Goal: Task Accomplishment & Management: Use online tool/utility

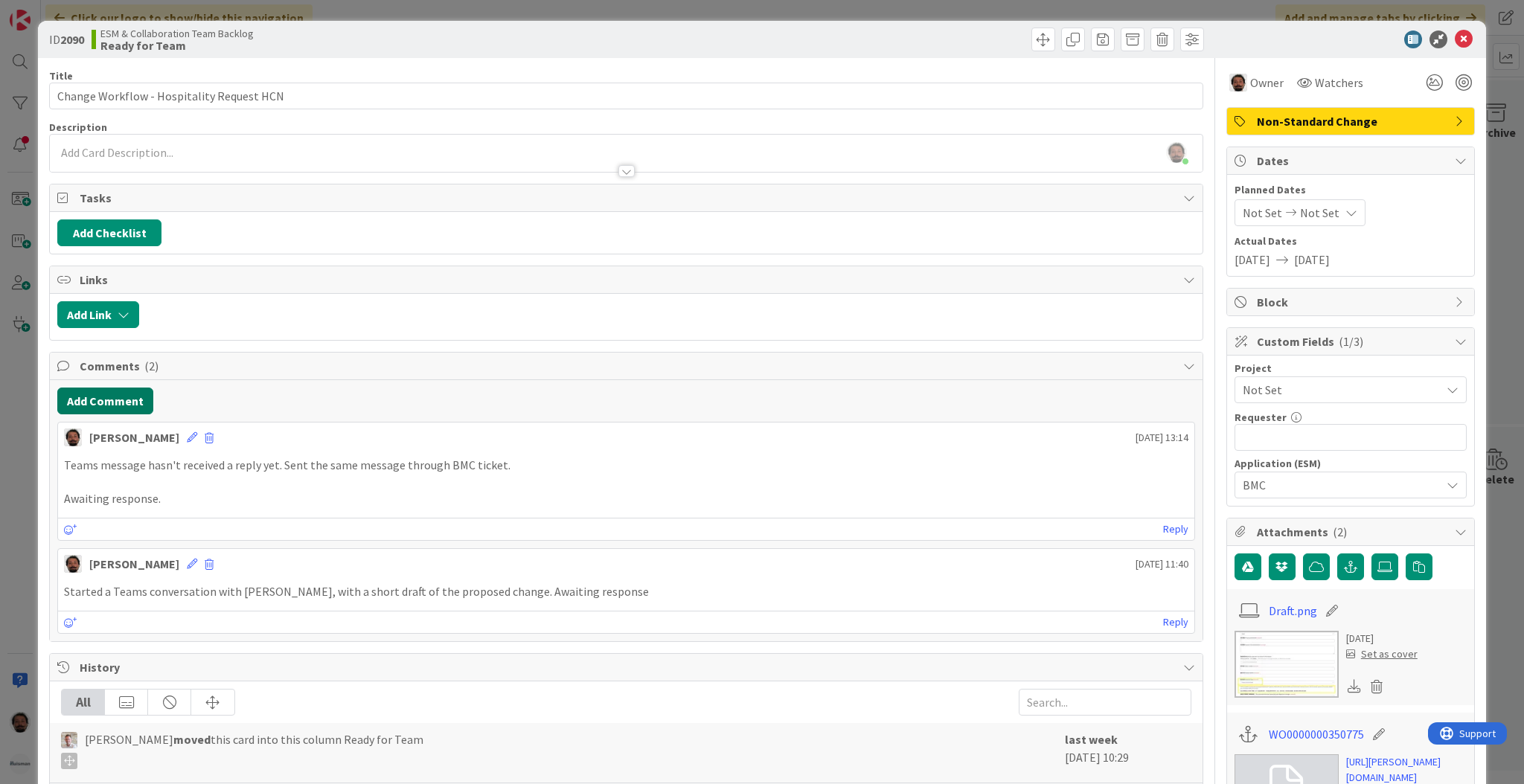
click at [112, 394] on button "Add Comment" at bounding box center [105, 401] width 96 height 27
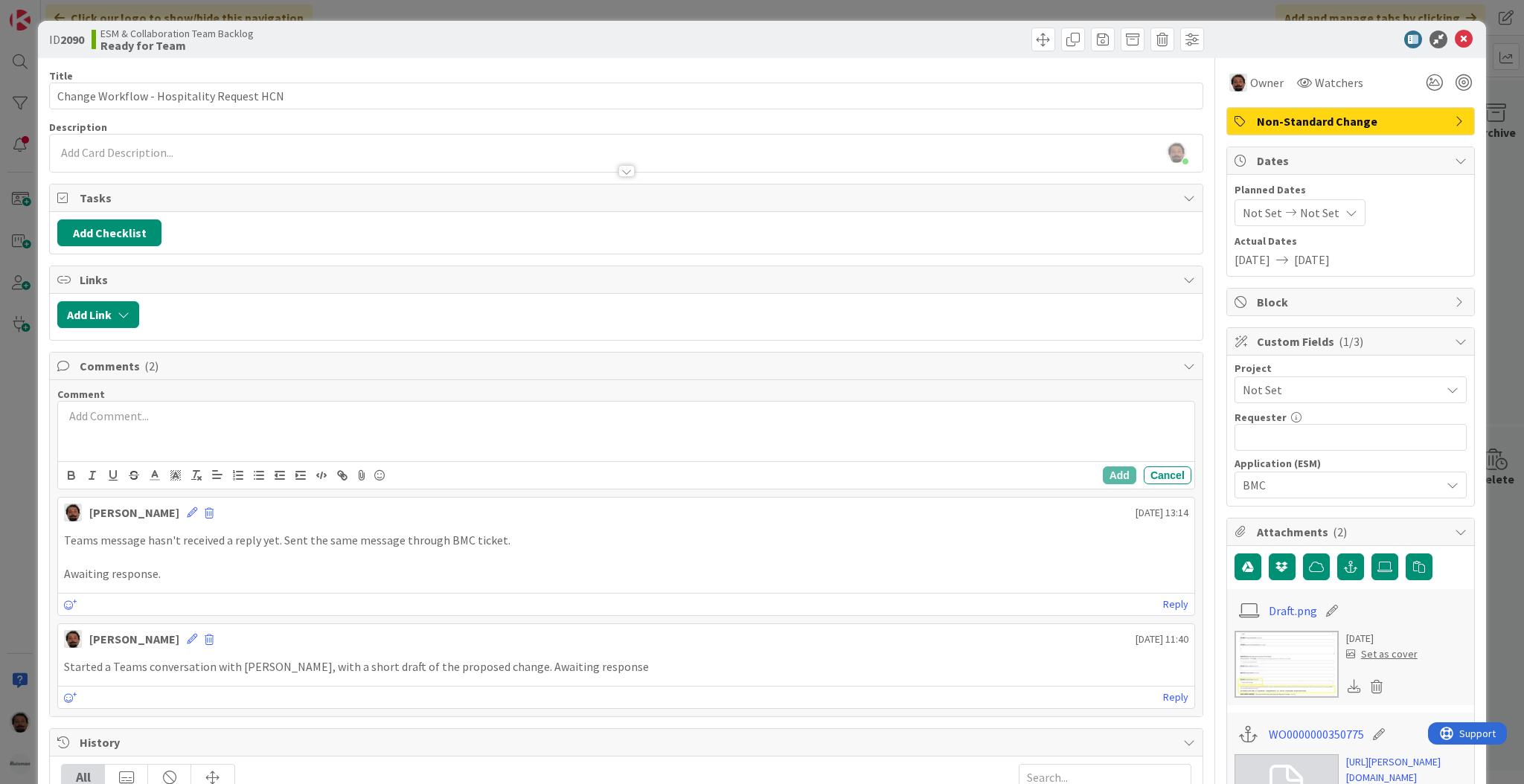
click at [323, 439] on div at bounding box center [626, 431] width 1136 height 59
click at [1102, 475] on button "Add" at bounding box center [1119, 475] width 34 height 18
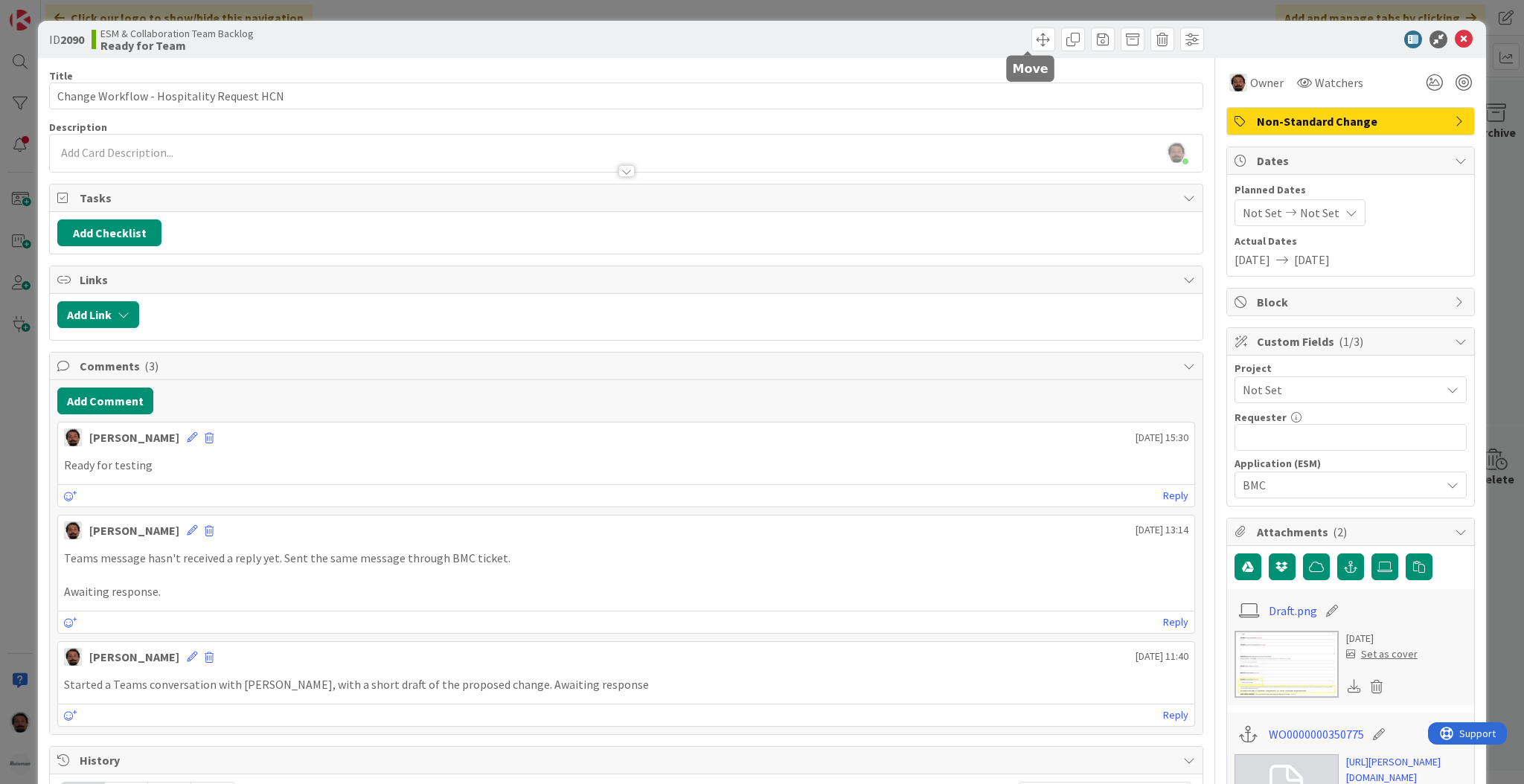
click at [1040, 32] on div at bounding box center [917, 39] width 573 height 23
click at [1031, 35] on span at bounding box center [1043, 39] width 23 height 23
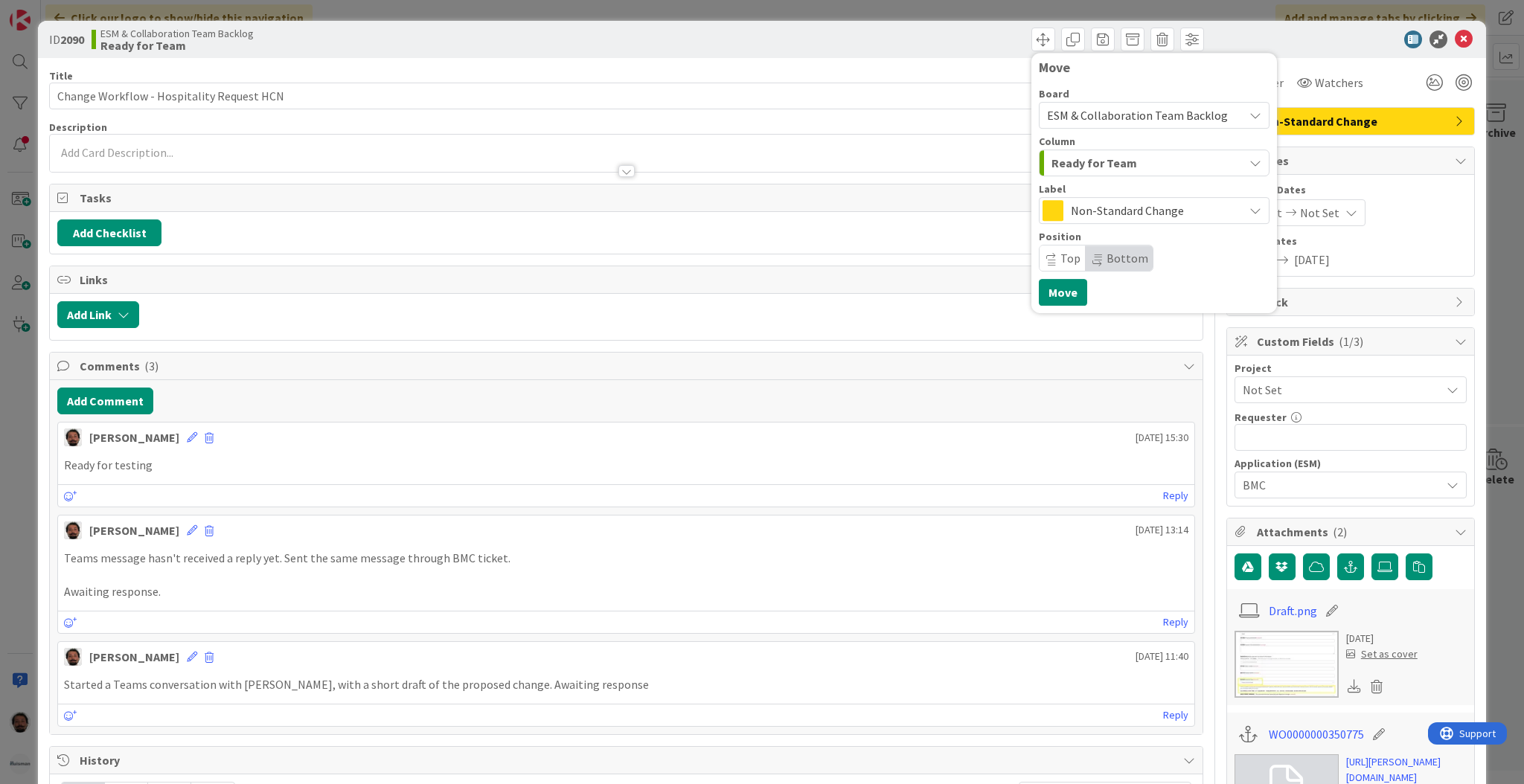
click at [1137, 168] on div "Ready for Team" at bounding box center [1145, 162] width 195 height 23
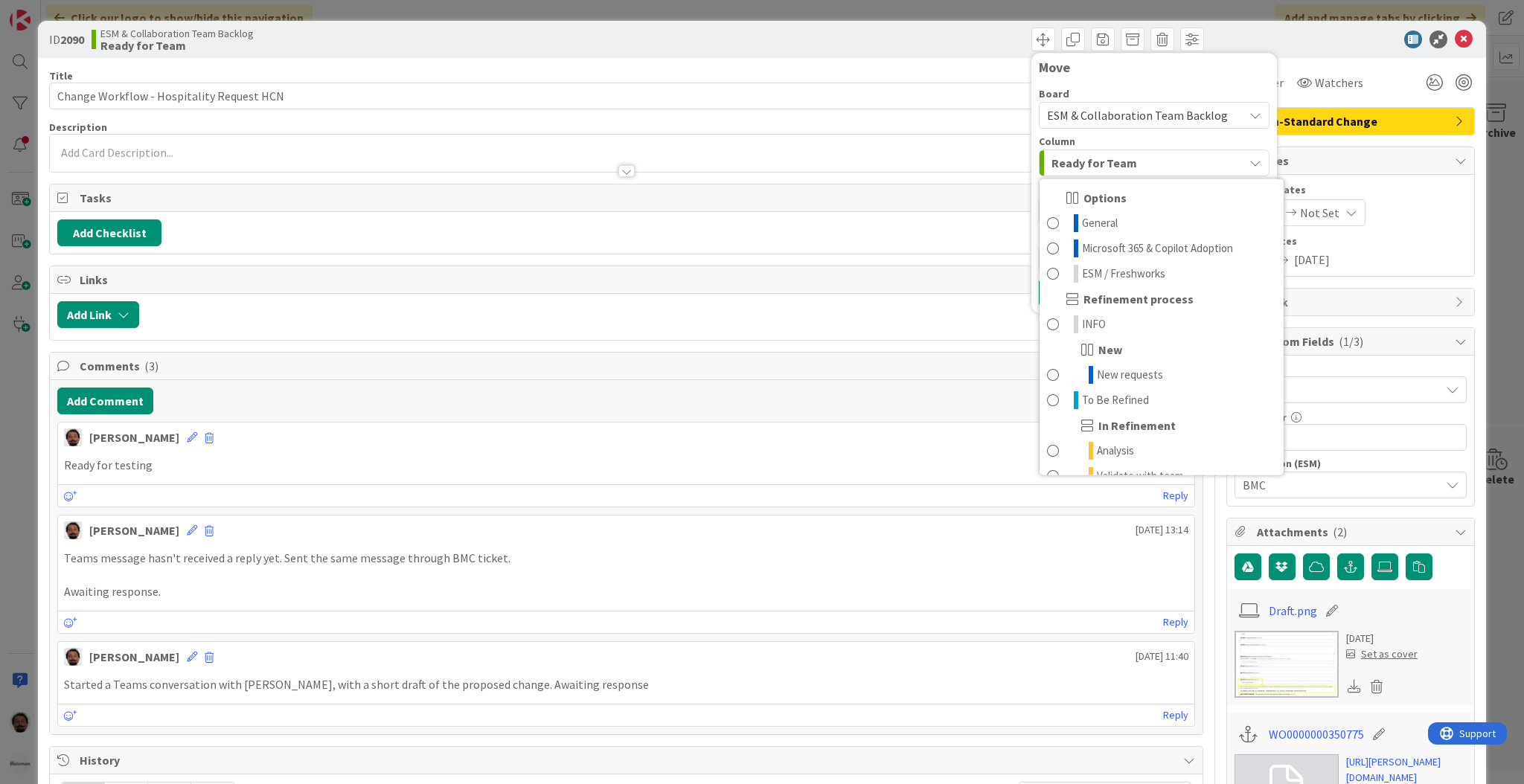
click at [1133, 173] on div "Ready for Team" at bounding box center [1145, 162] width 195 height 23
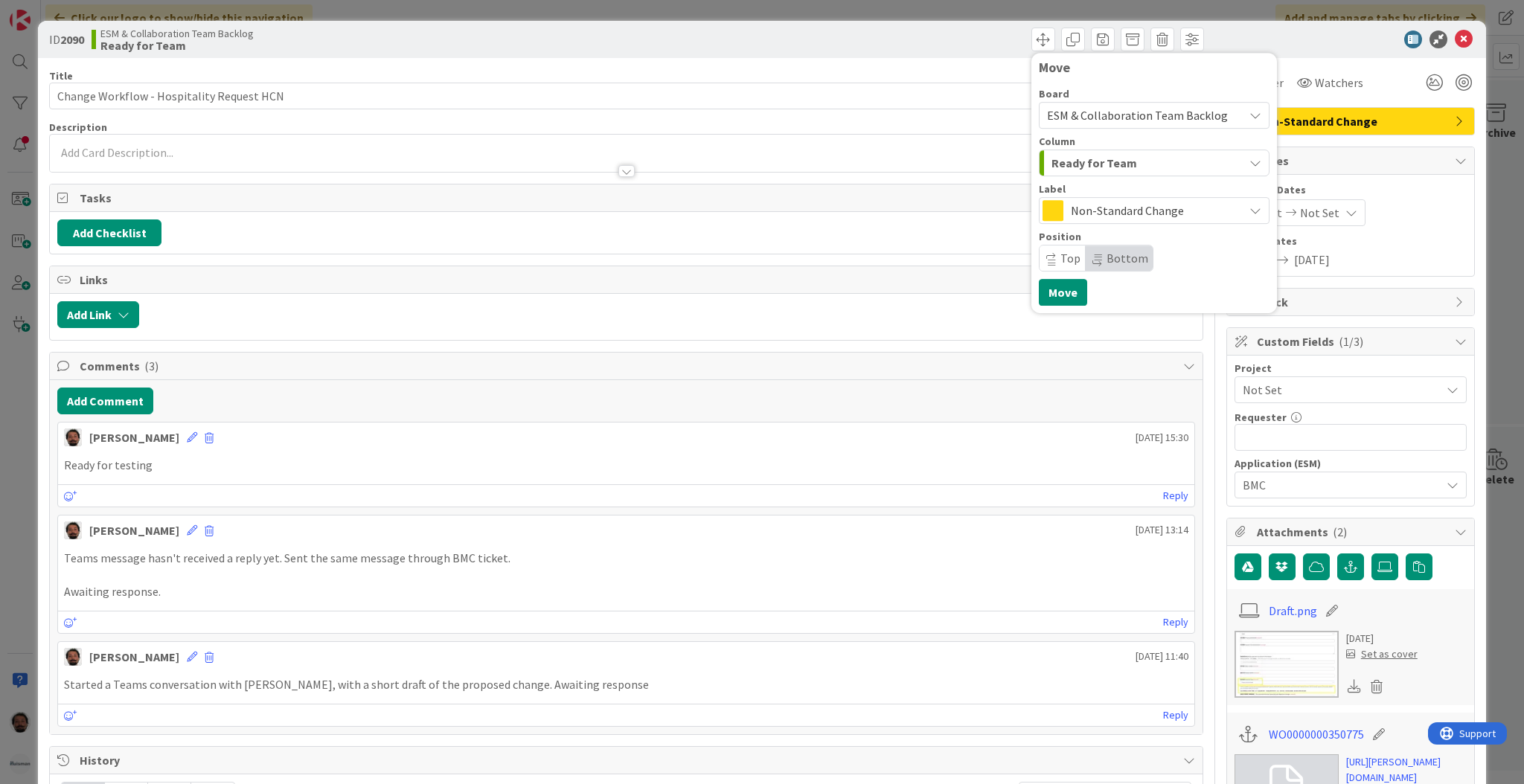
click at [1166, 120] on span "ESM & Collaboration Team Backlog" at bounding box center [1137, 115] width 180 height 15
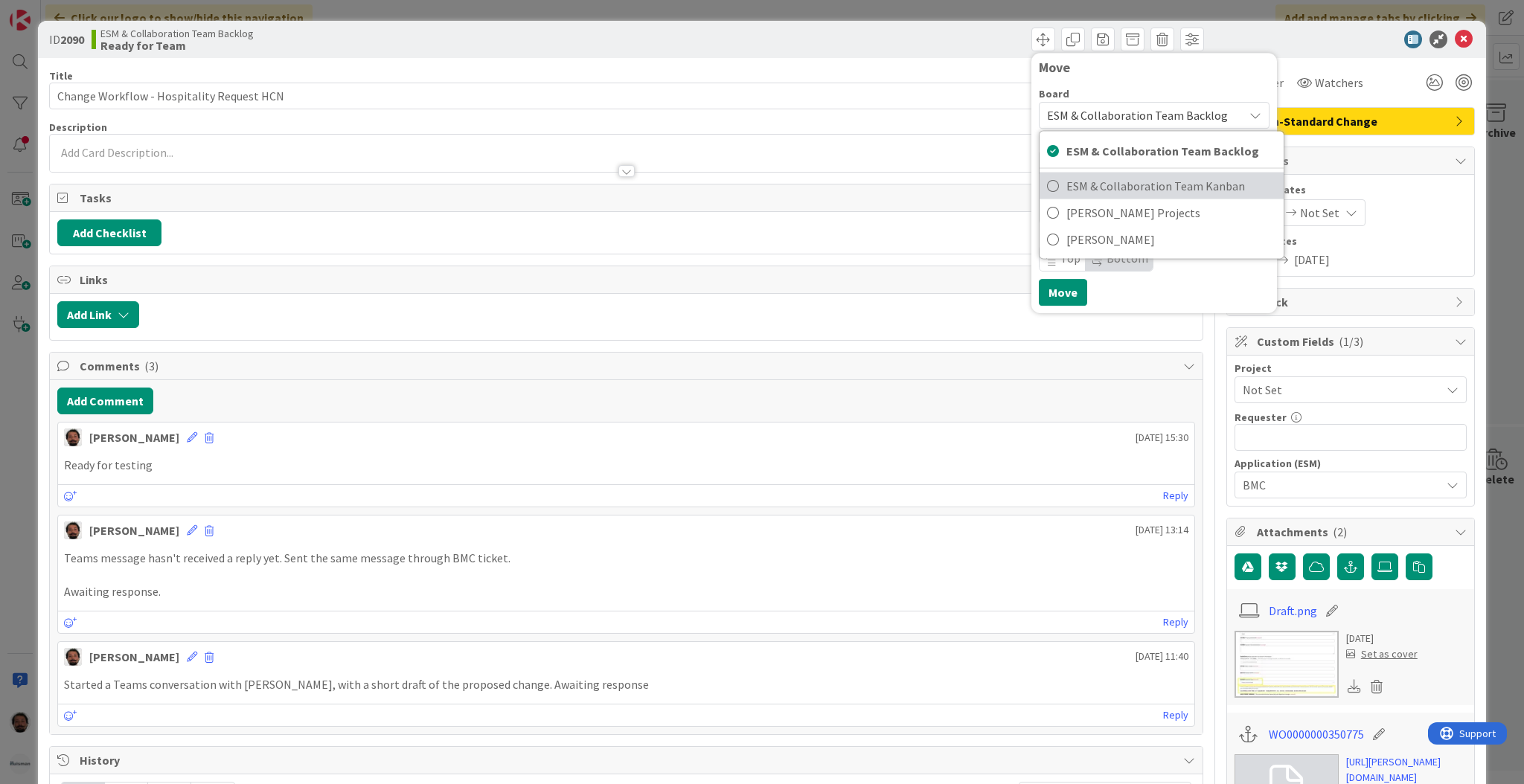
click at [1131, 186] on span "ESM & Collaboration Team Kanban" at bounding box center [1171, 186] width 210 height 23
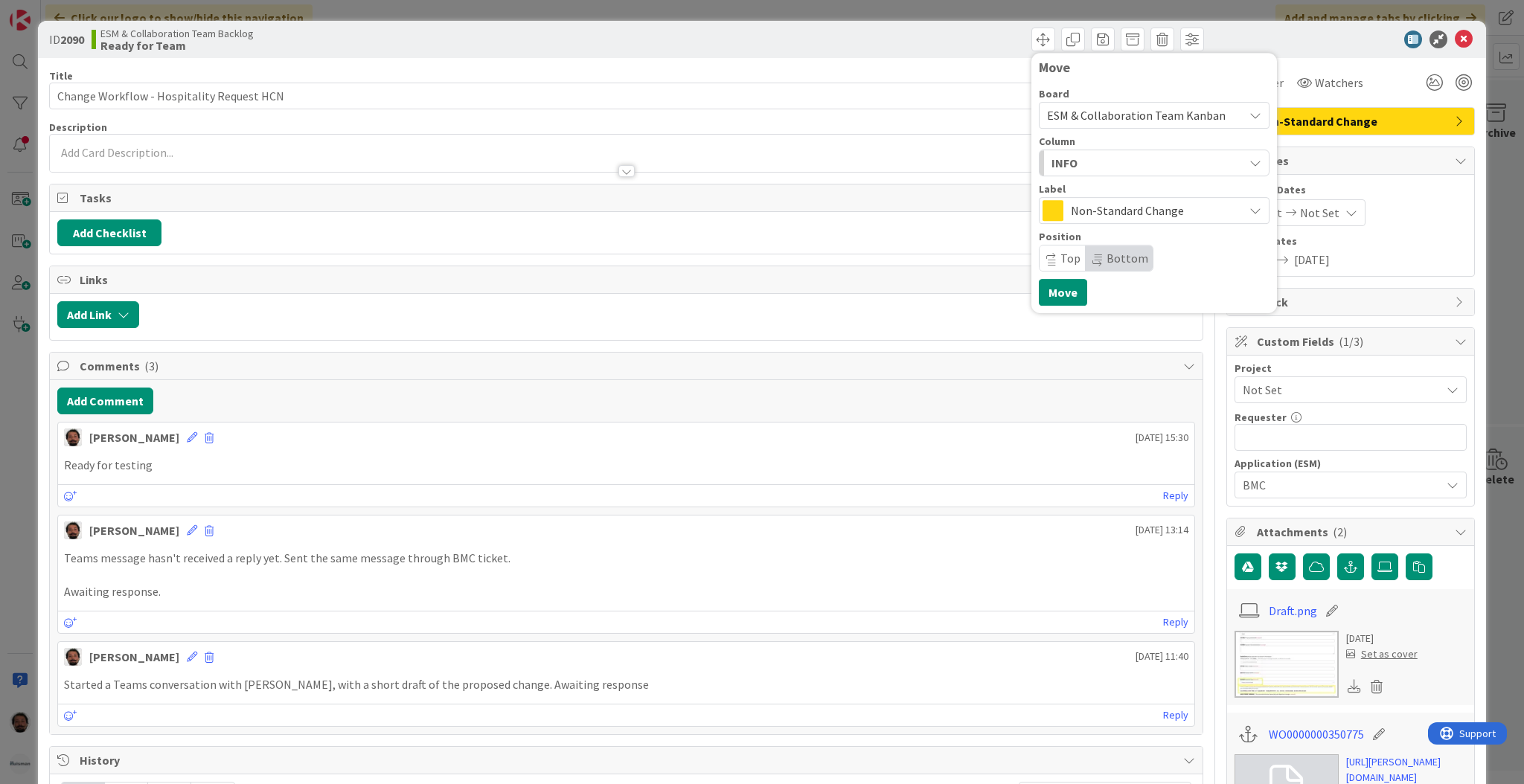
click at [1145, 160] on div "INFO" at bounding box center [1145, 162] width 195 height 23
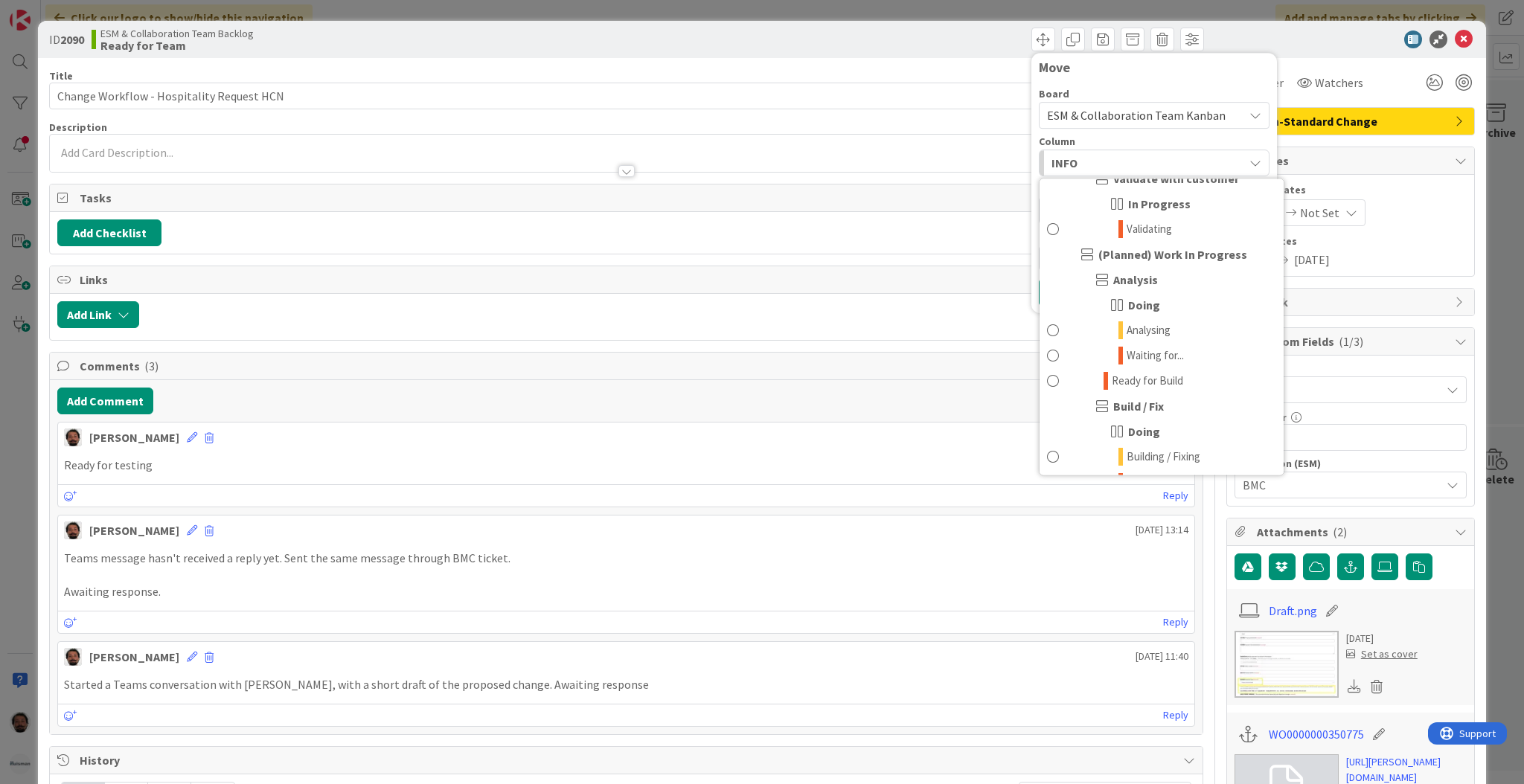
scroll to position [462, 0]
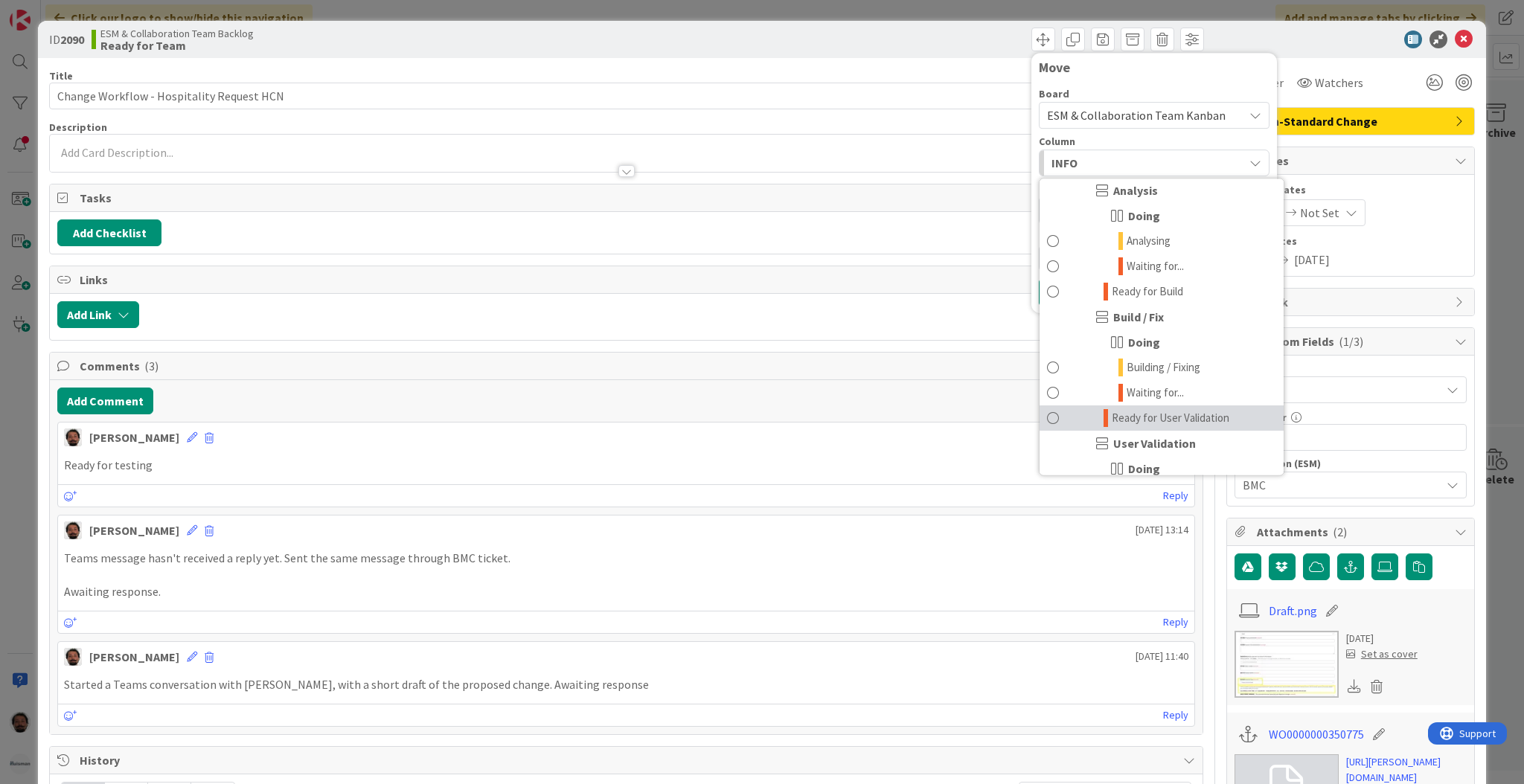
click at [1047, 409] on span at bounding box center [1052, 418] width 12 height 18
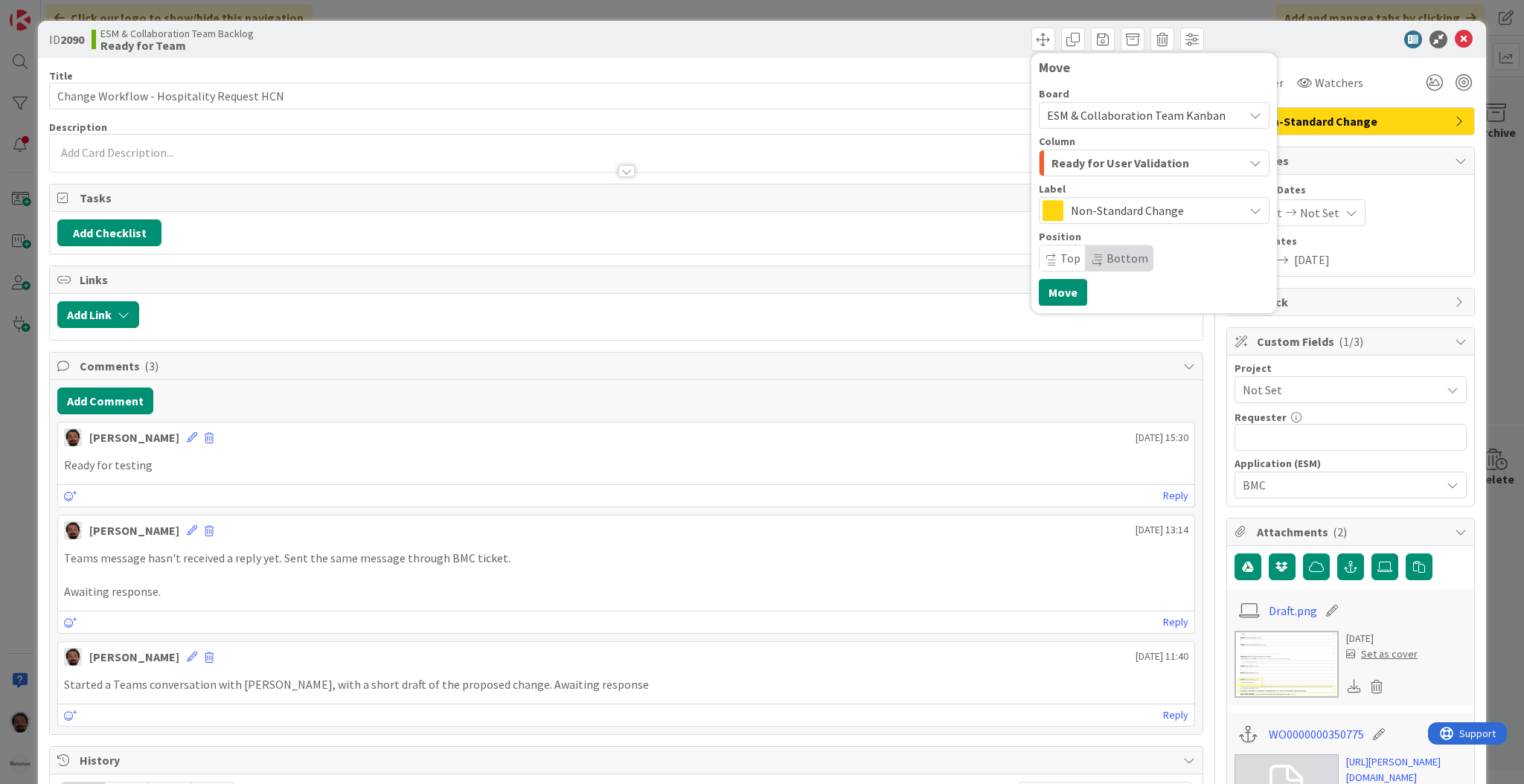
click at [1133, 176] on button "Ready for User Validation" at bounding box center [1154, 162] width 230 height 27
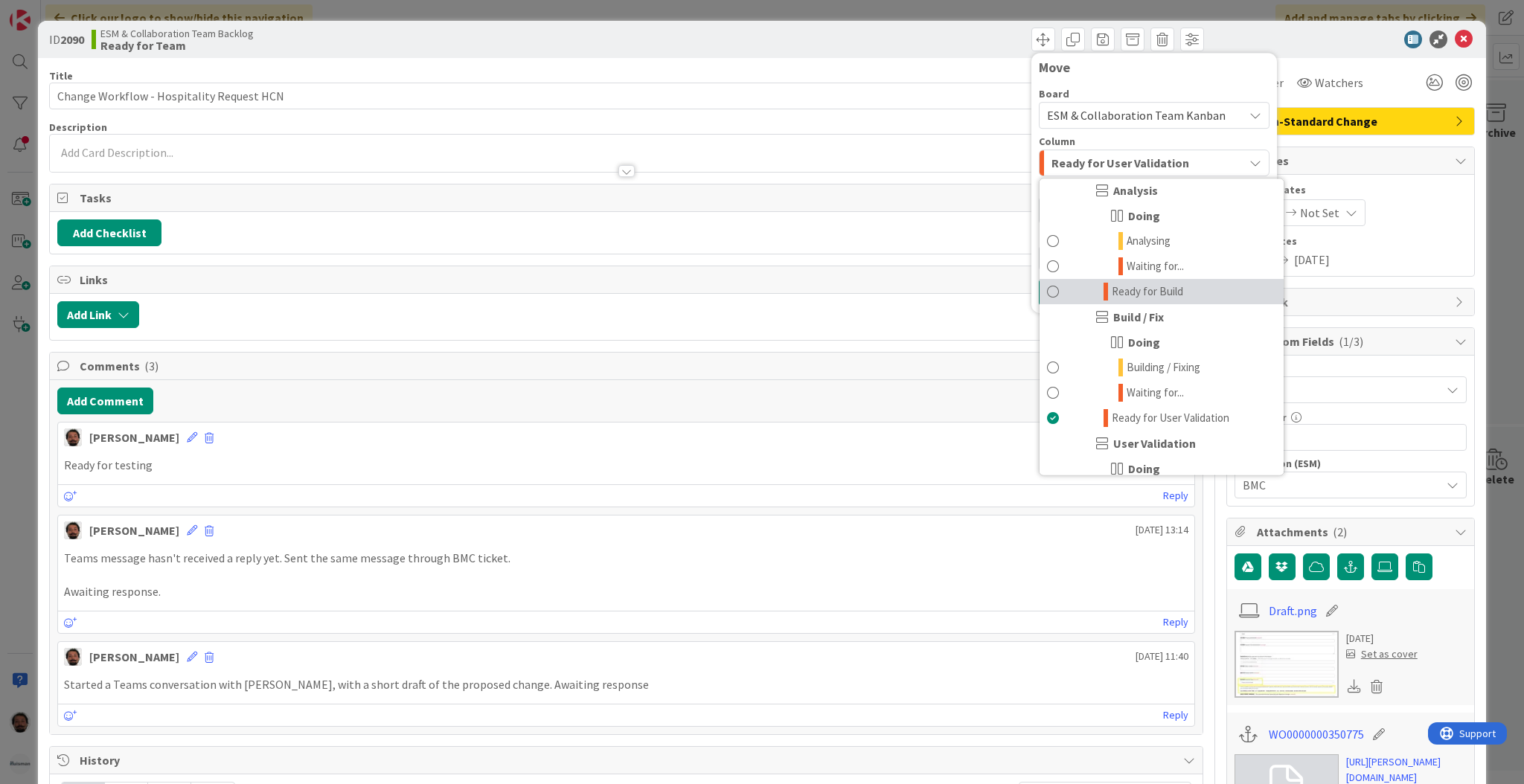
click at [1047, 290] on span at bounding box center [1052, 291] width 12 height 18
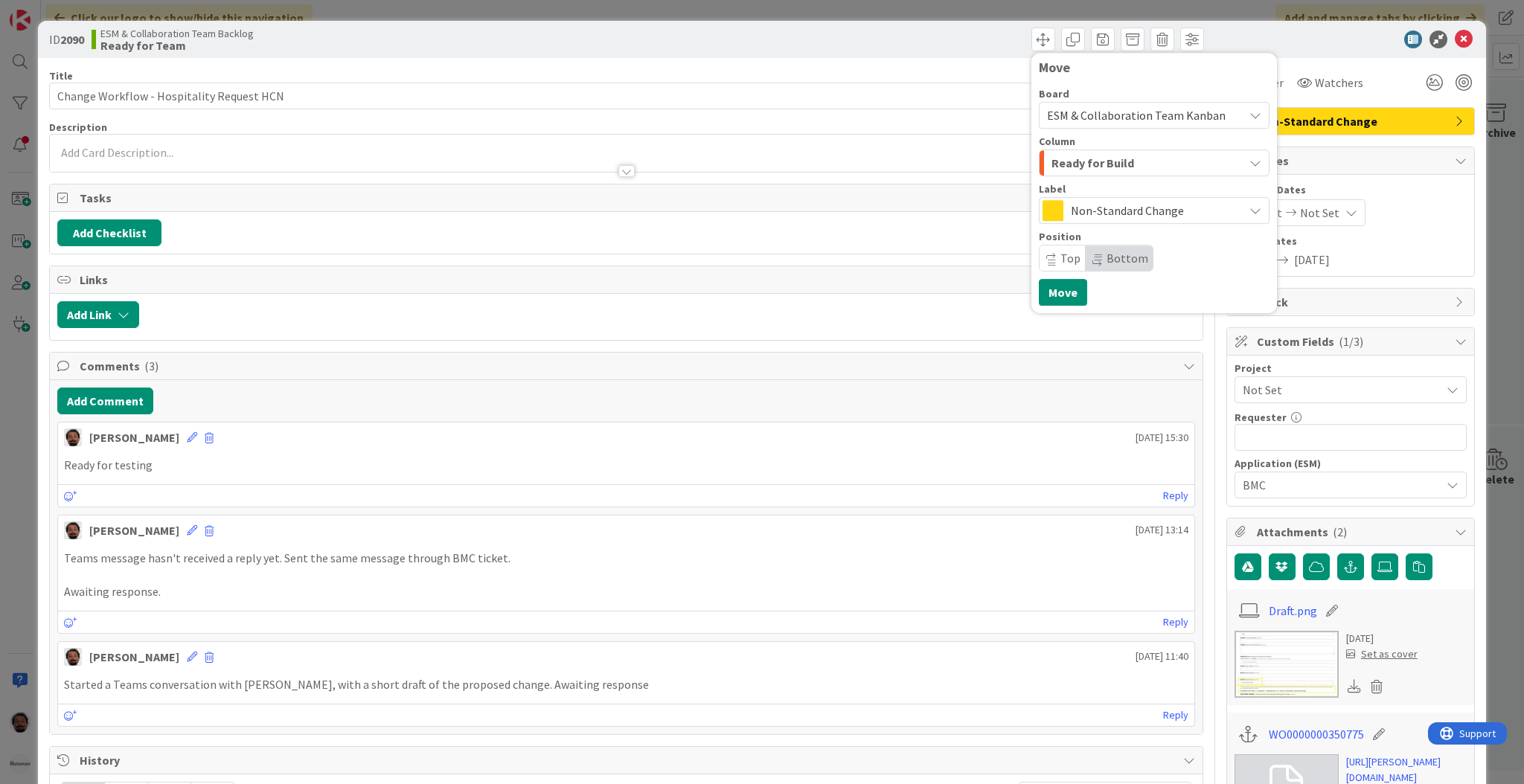
click at [1165, 158] on div "Ready for Build" at bounding box center [1145, 162] width 195 height 23
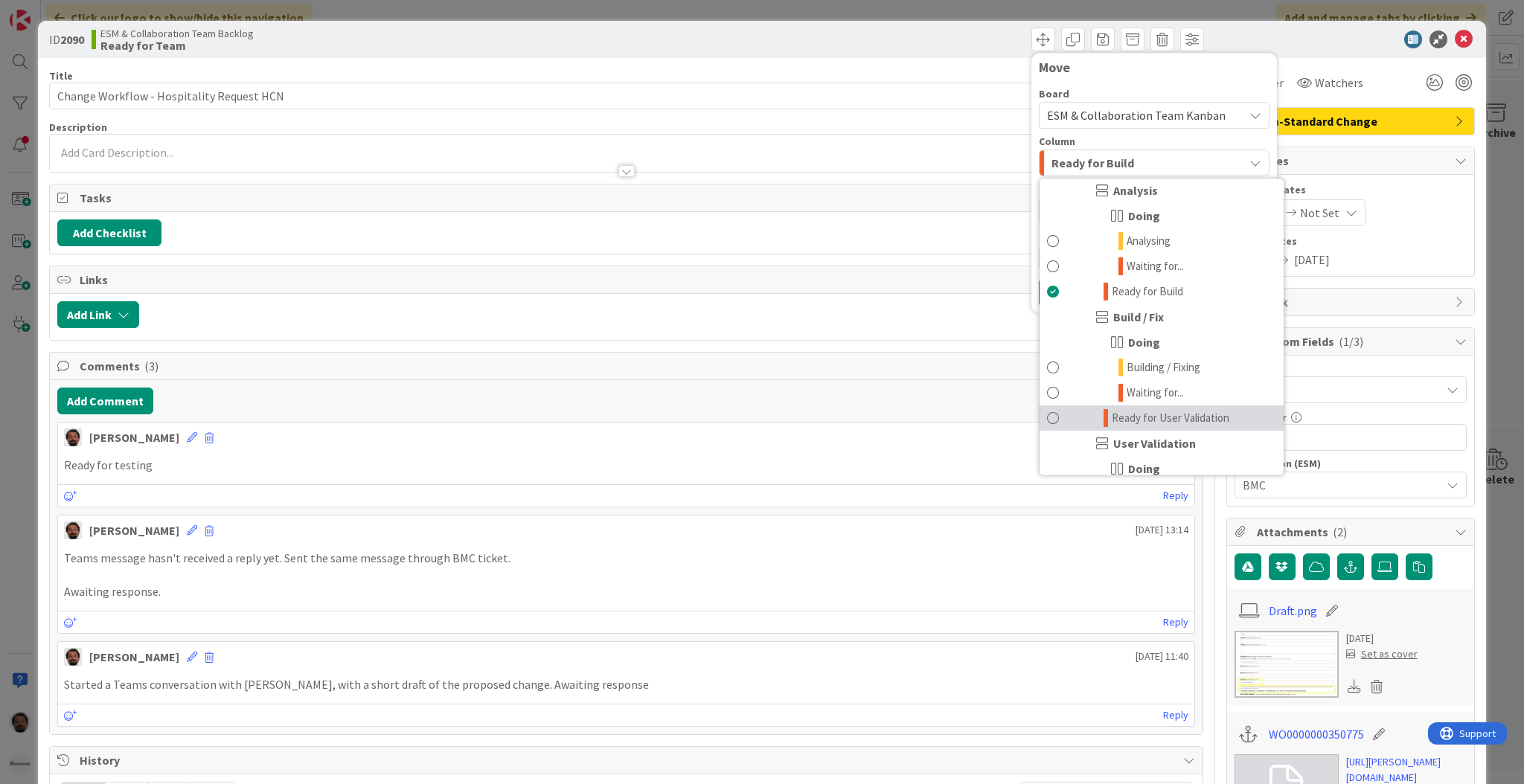
click at [1047, 414] on span at bounding box center [1052, 418] width 12 height 18
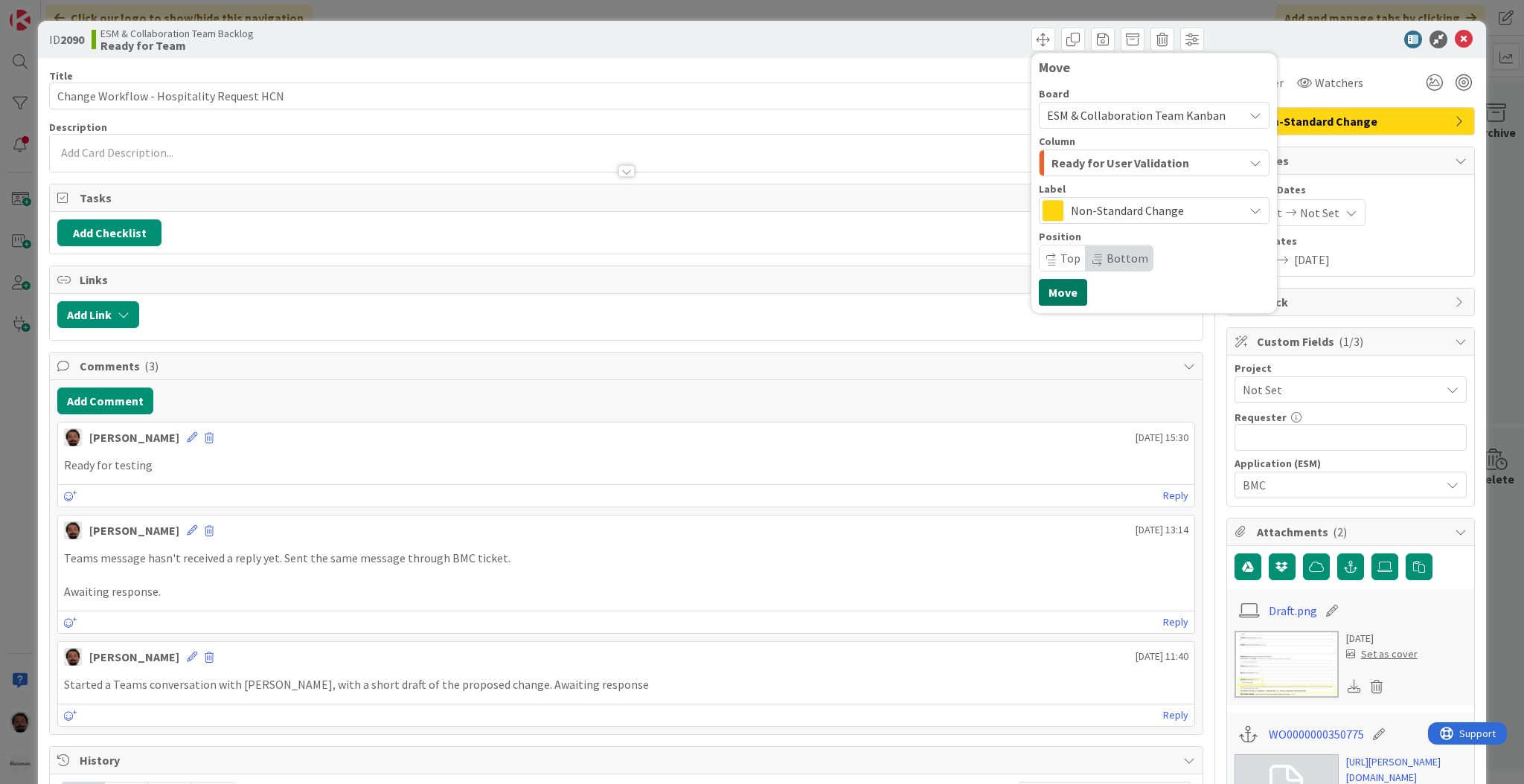
click at [1050, 296] on button "Move" at bounding box center [1063, 292] width 48 height 27
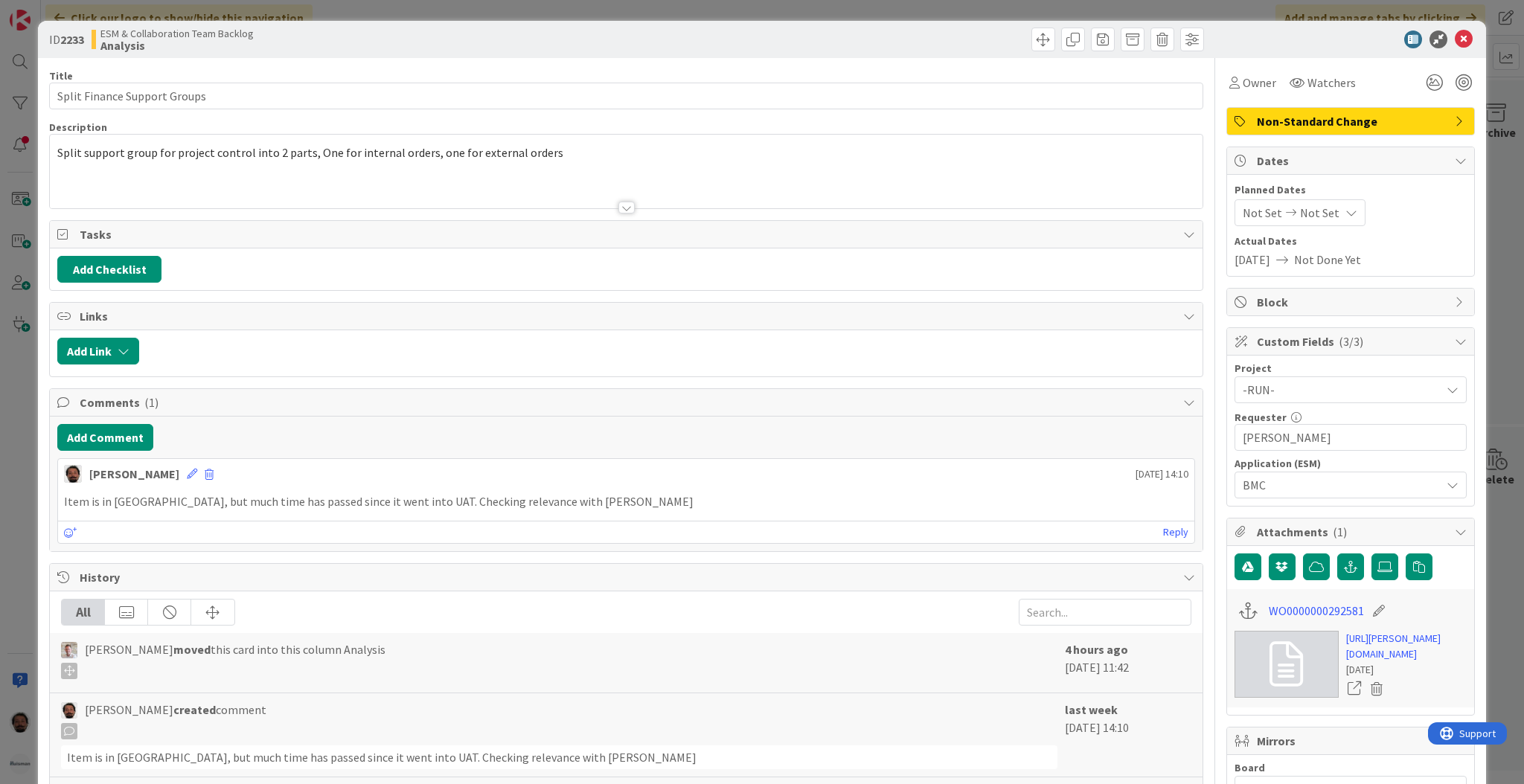
click at [1319, 118] on span "Non-Standard Change" at bounding box center [1352, 121] width 191 height 18
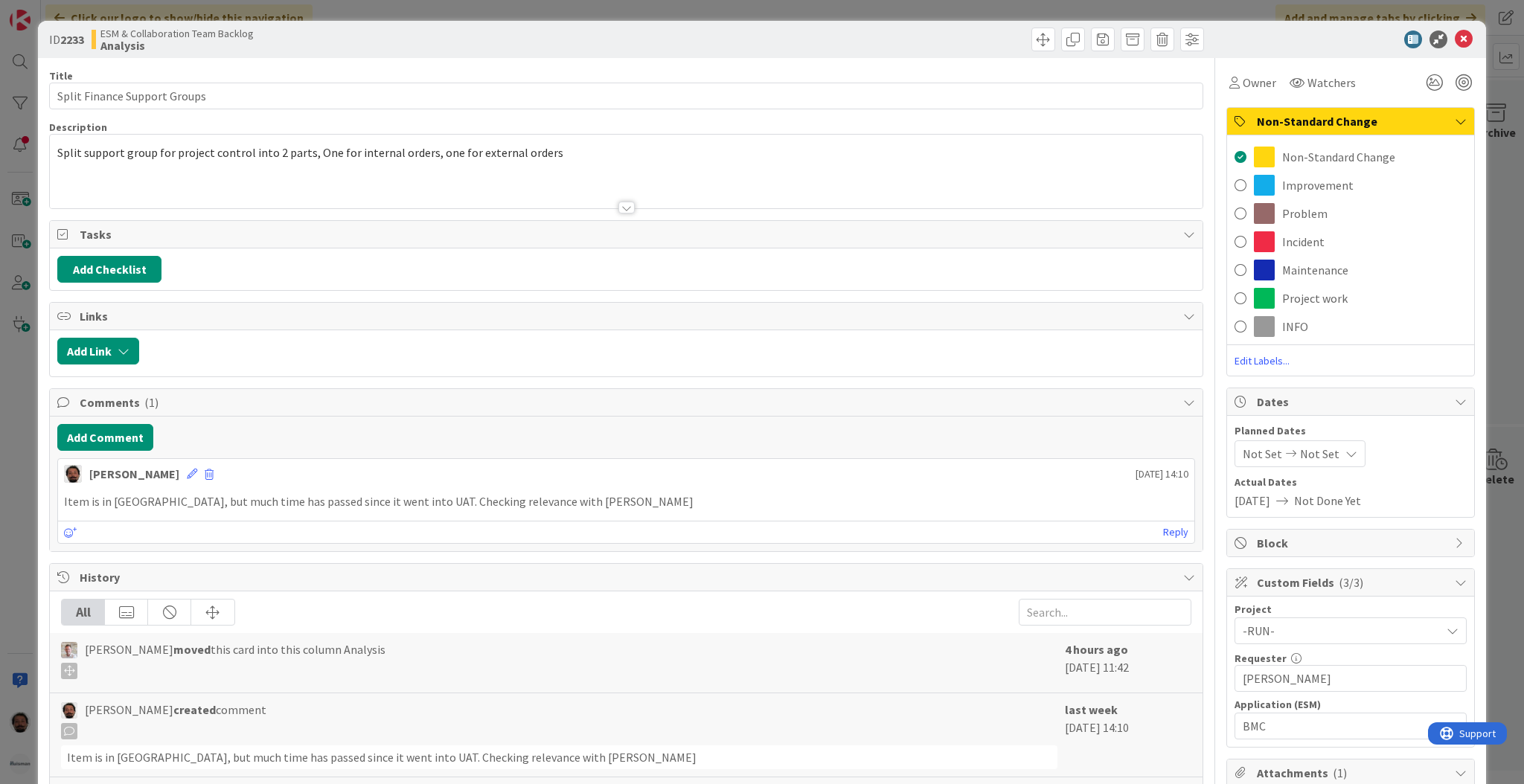
click at [1306, 122] on span "Non-Standard Change" at bounding box center [1352, 121] width 191 height 18
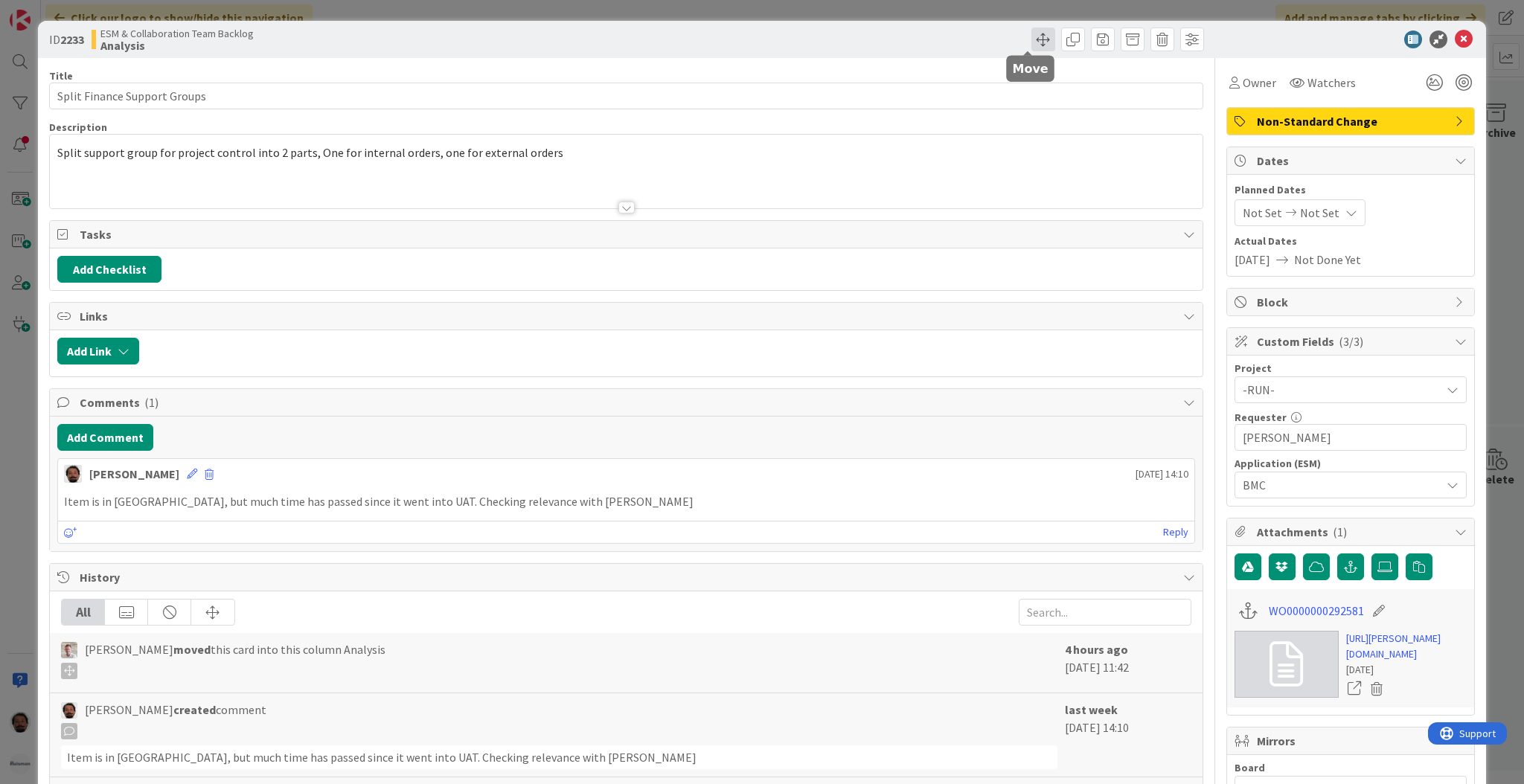
click at [1031, 37] on span at bounding box center [1043, 39] width 23 height 23
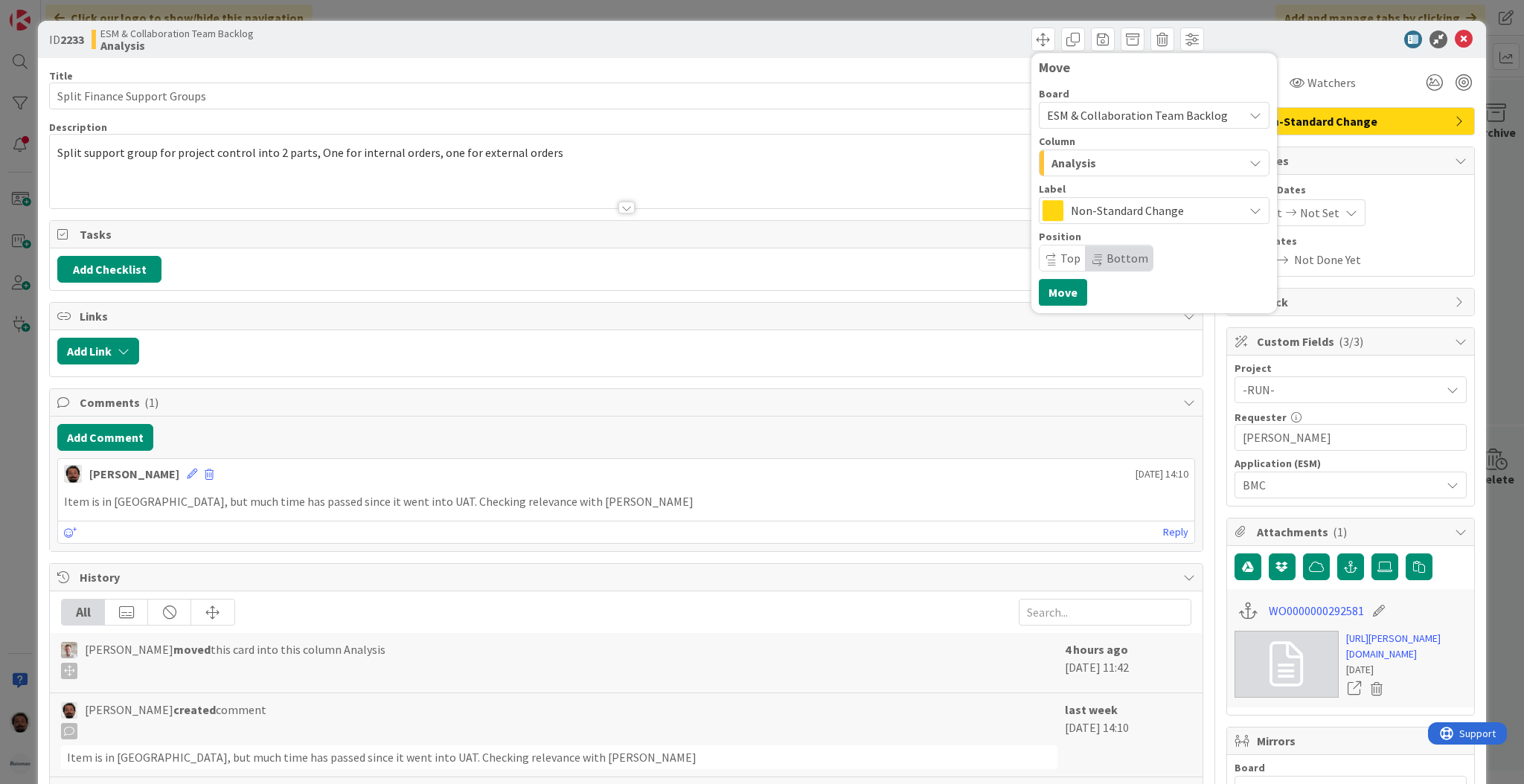
click at [1183, 120] on span "ESM & Collaboration Team Backlog" at bounding box center [1137, 115] width 180 height 15
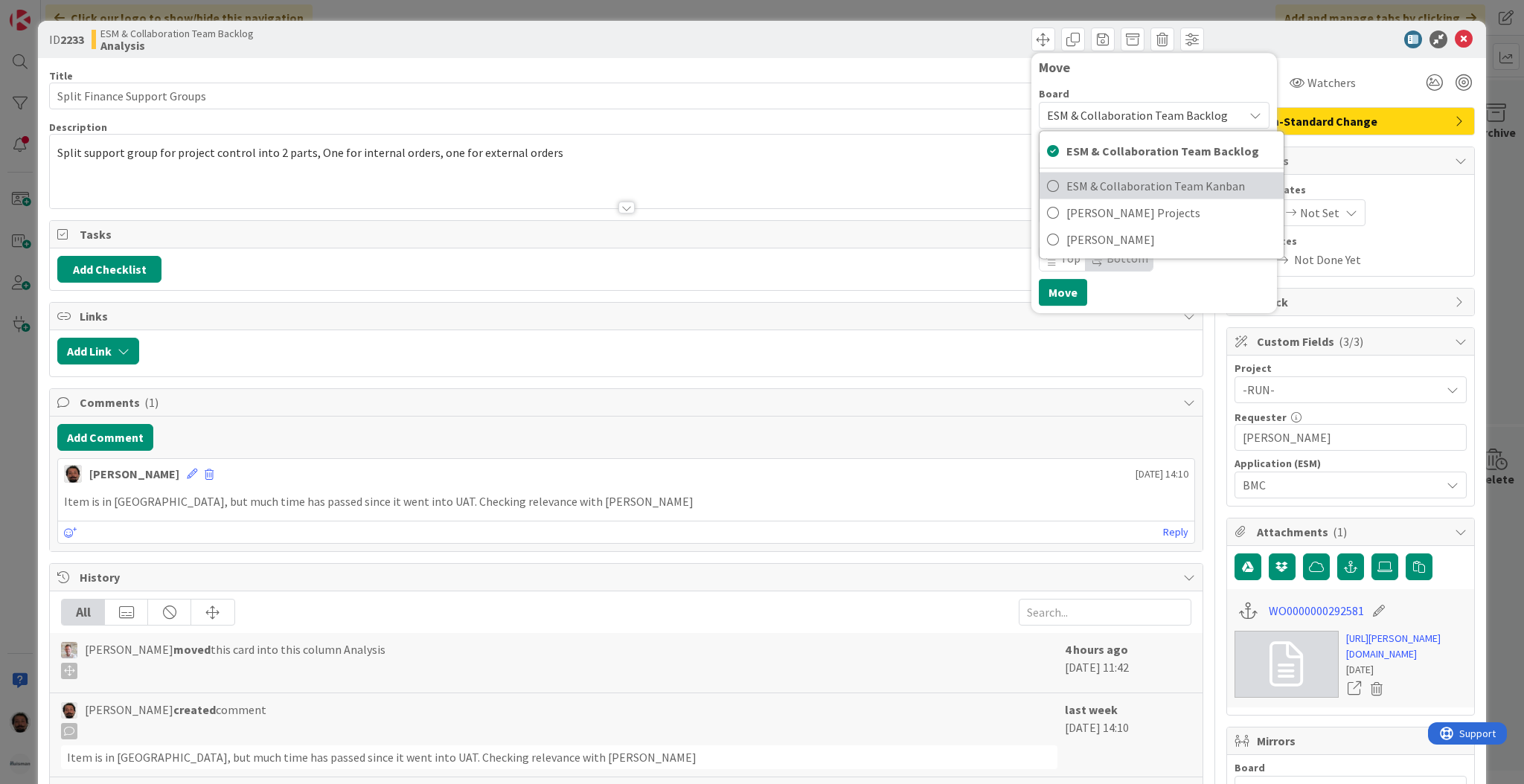
click at [1115, 183] on span "ESM & Collaboration Team Kanban" at bounding box center [1171, 186] width 210 height 23
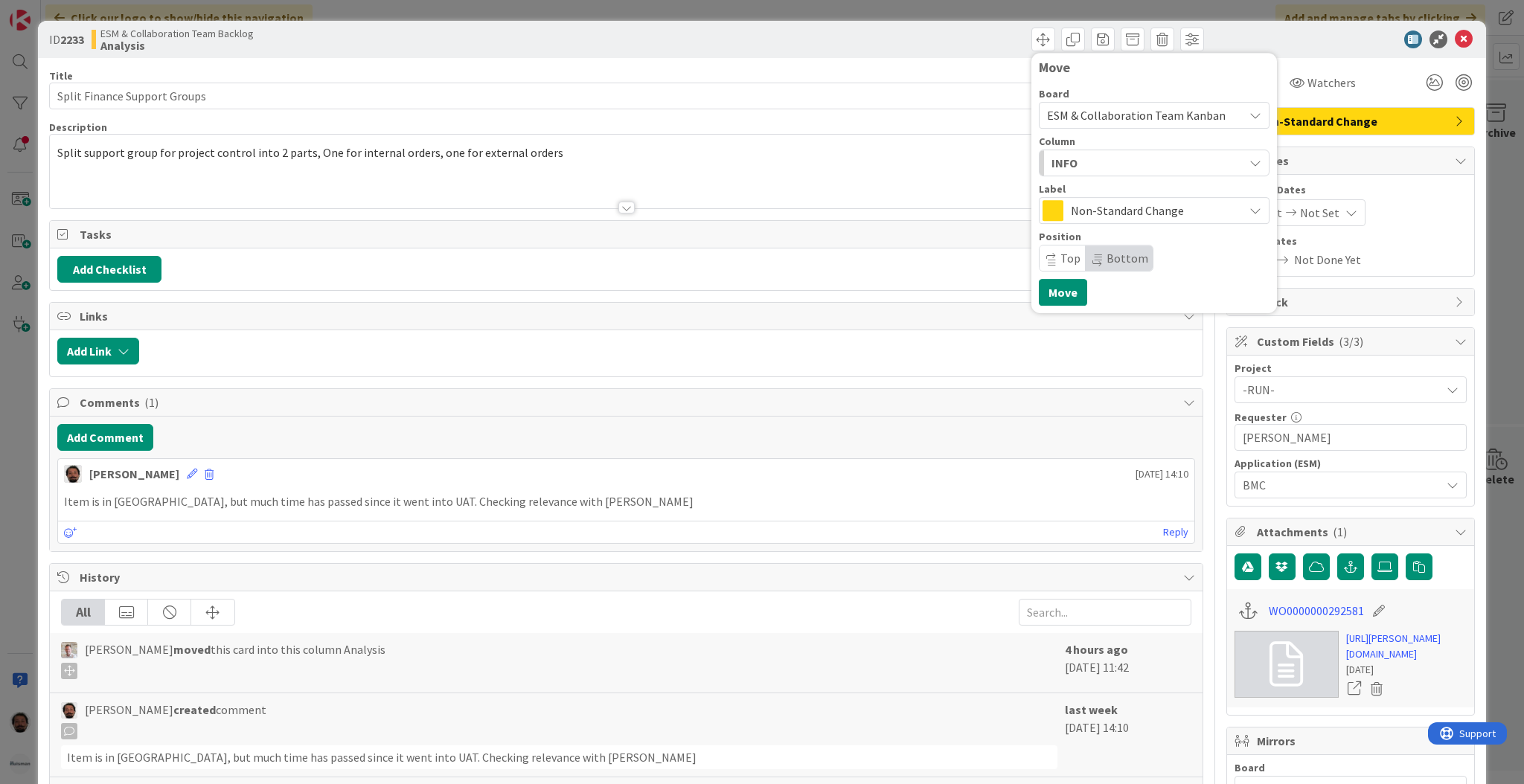
click at [1168, 149] on button "INFO" at bounding box center [1154, 162] width 230 height 27
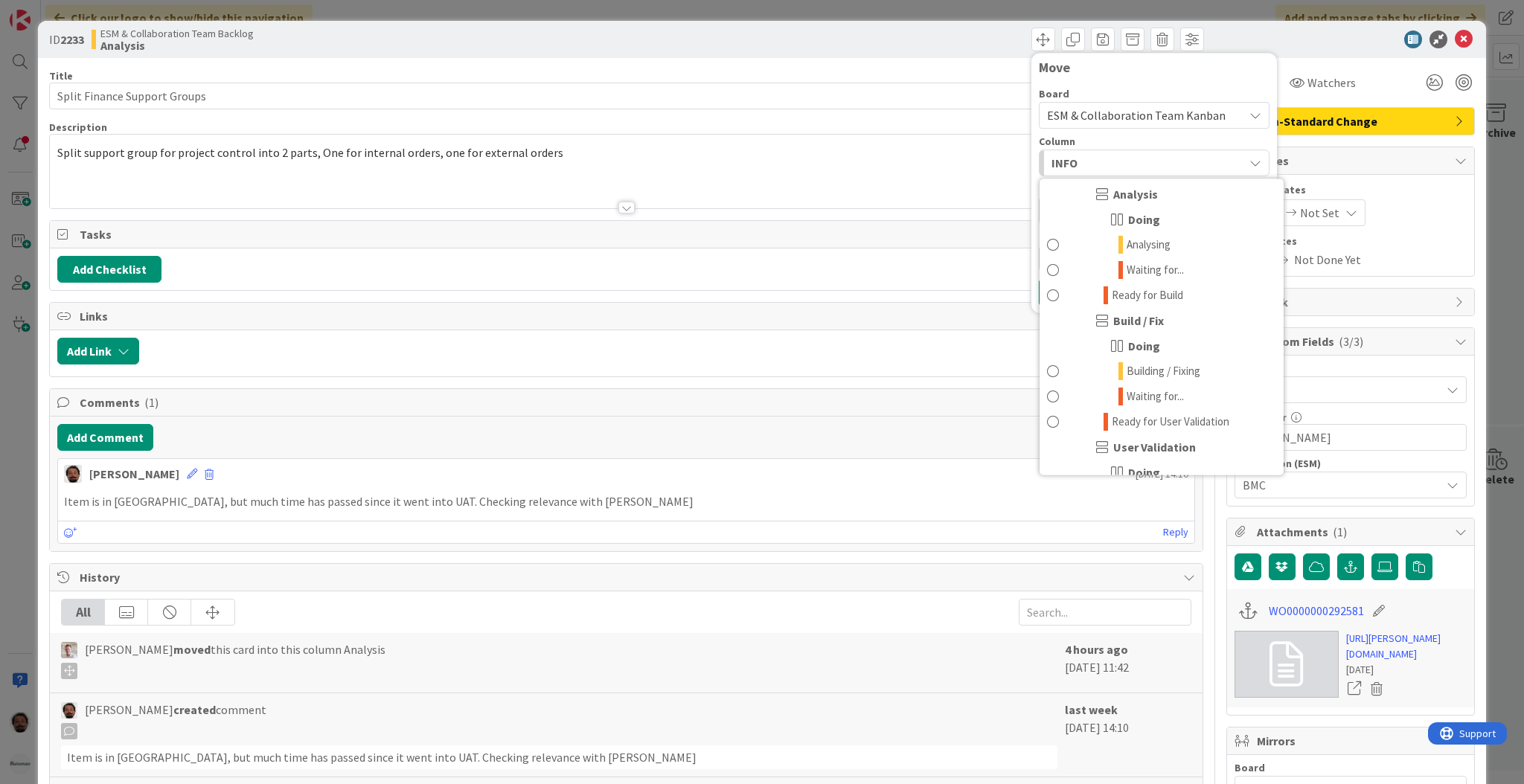
scroll to position [454, 0]
click at [1049, 255] on link "Analysing" at bounding box center [1162, 249] width 244 height 25
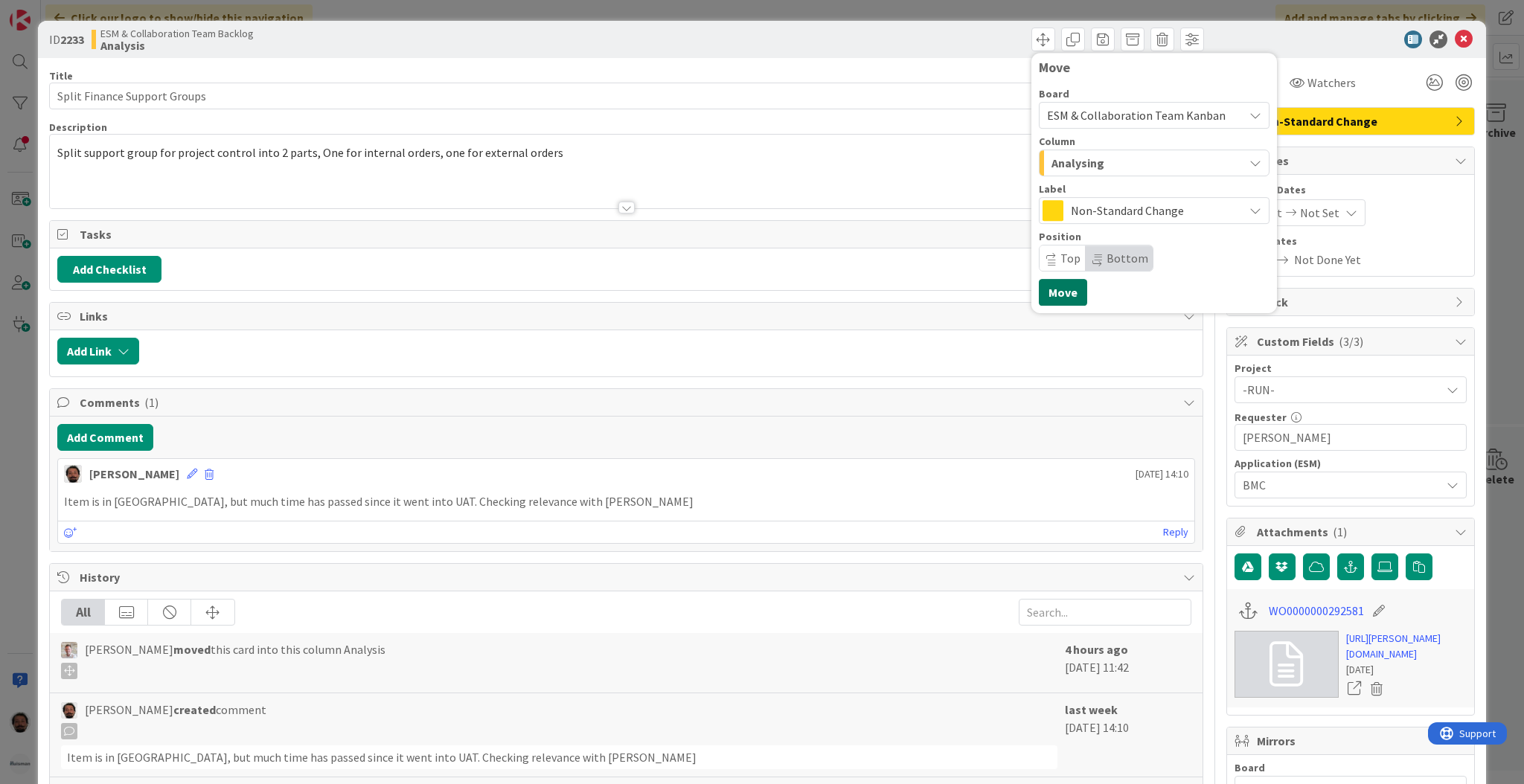
click at [1059, 289] on button "Move" at bounding box center [1063, 292] width 48 height 27
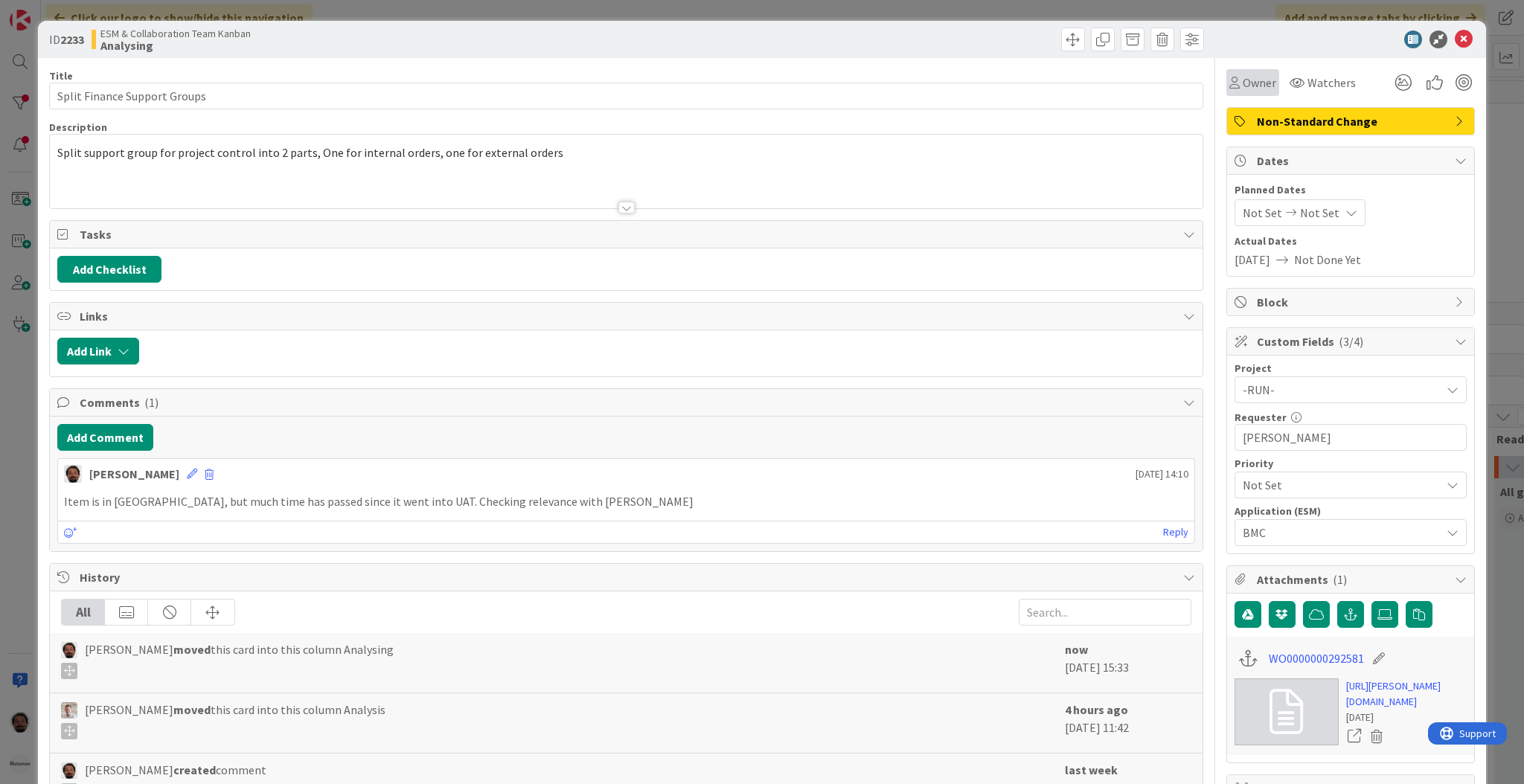
click at [1243, 84] on span "Owner" at bounding box center [1259, 82] width 34 height 18
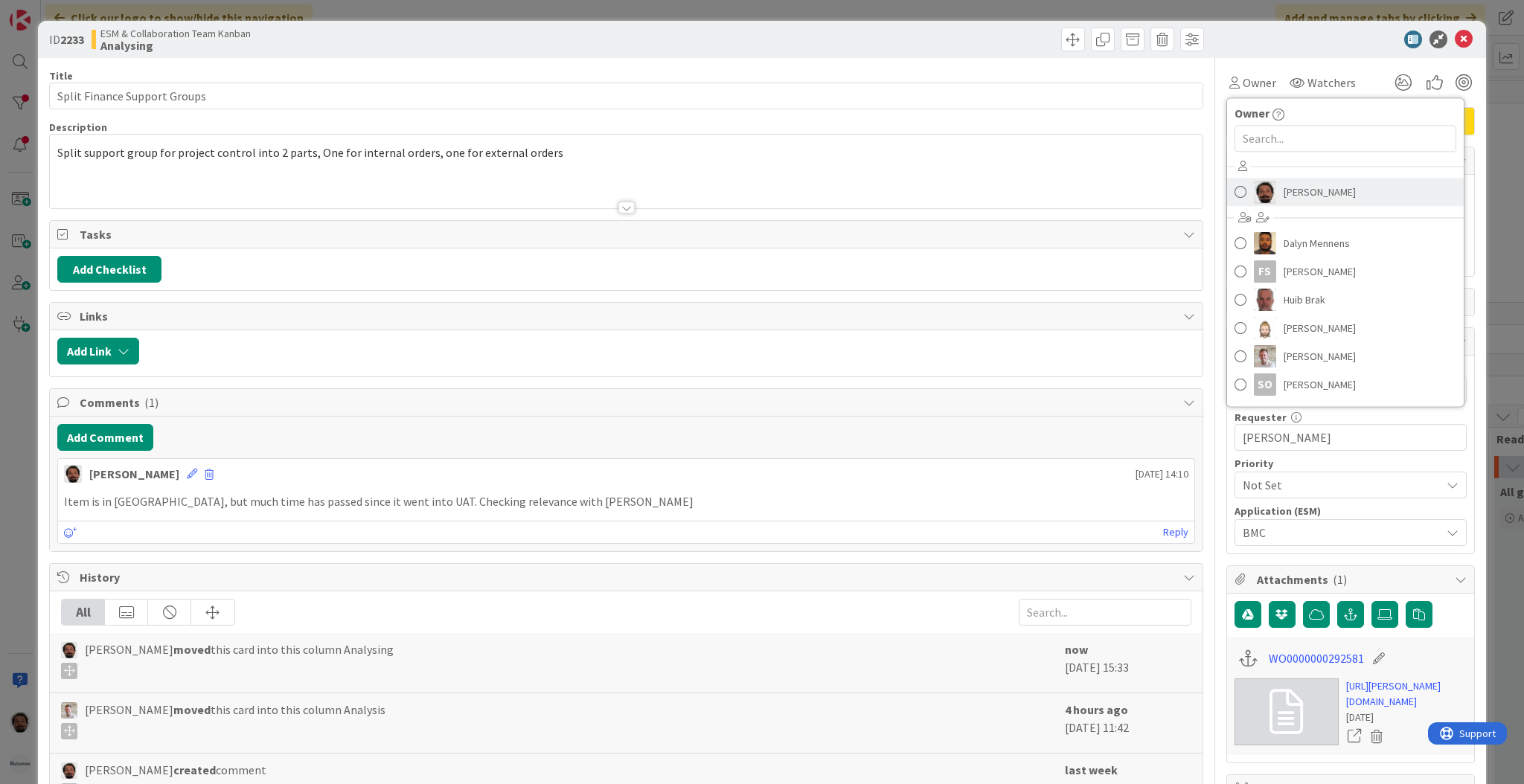
click at [1254, 191] on img at bounding box center [1265, 191] width 23 height 23
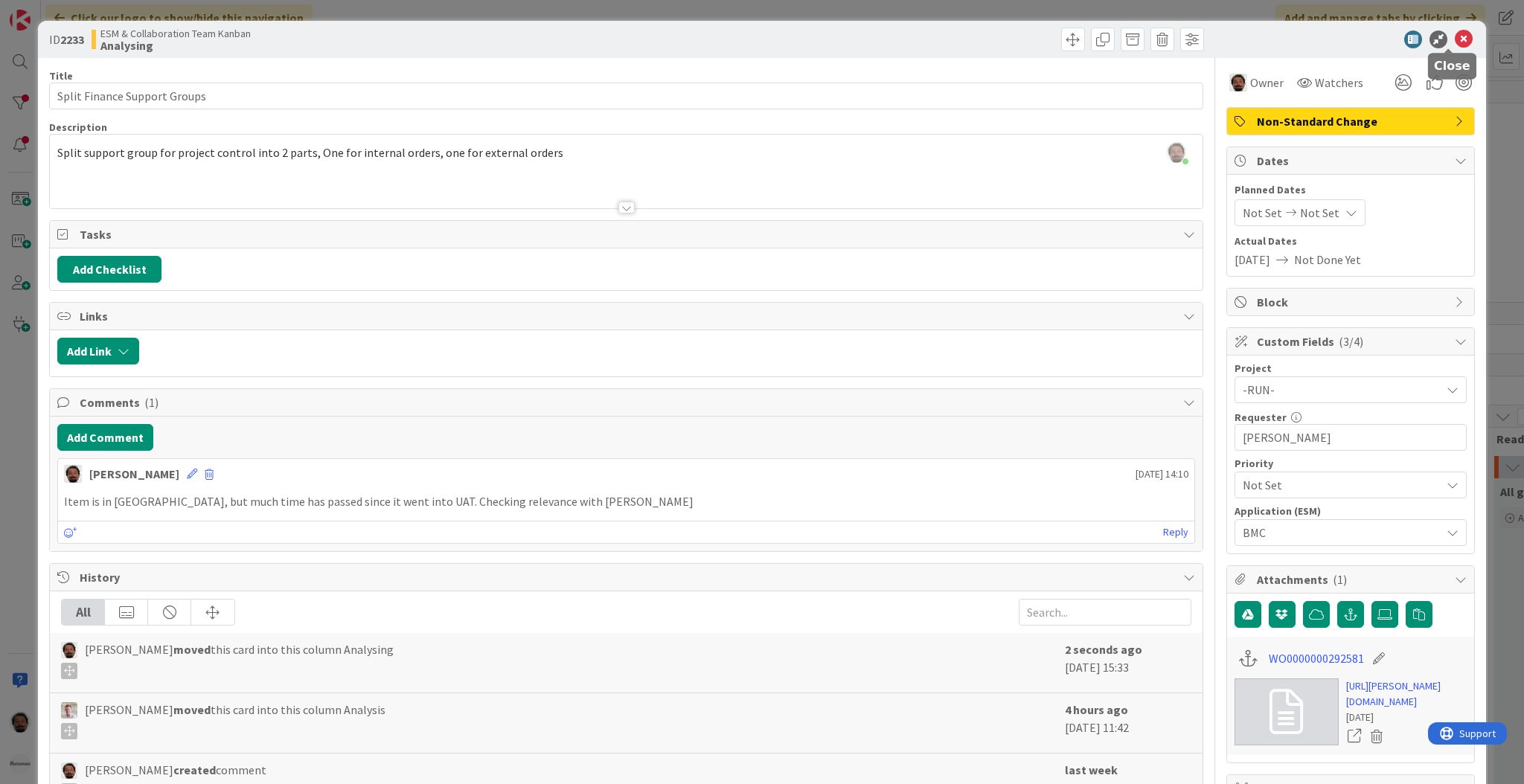
click at [1454, 39] on icon at bounding box center [1463, 39] width 18 height 18
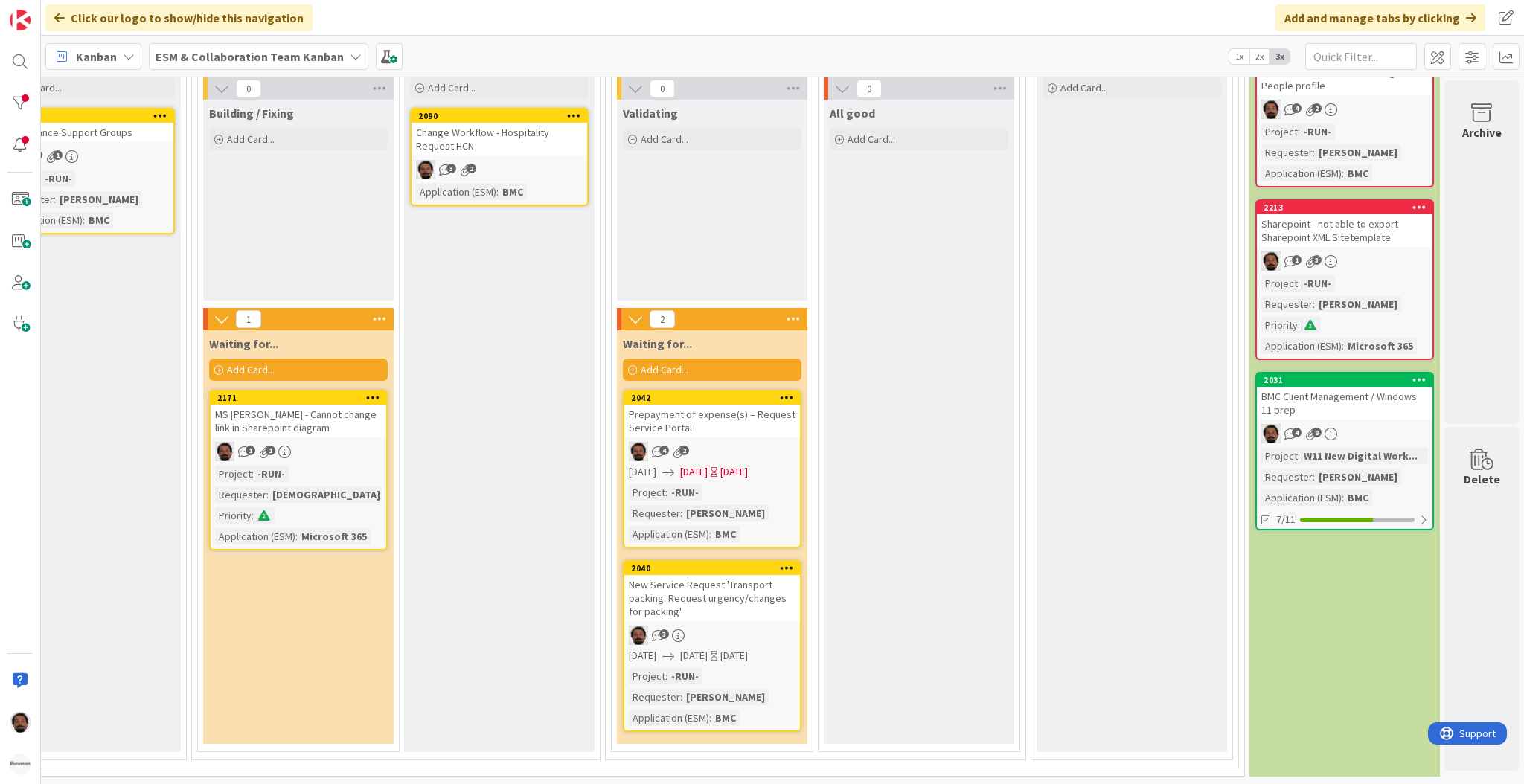
scroll to position [390, 680]
click at [736, 469] on div "2042 Prepayment of expense(s) – Request Service Portal 4 2 2025/10/14 2025/10/1…" at bounding box center [712, 469] width 179 height 159
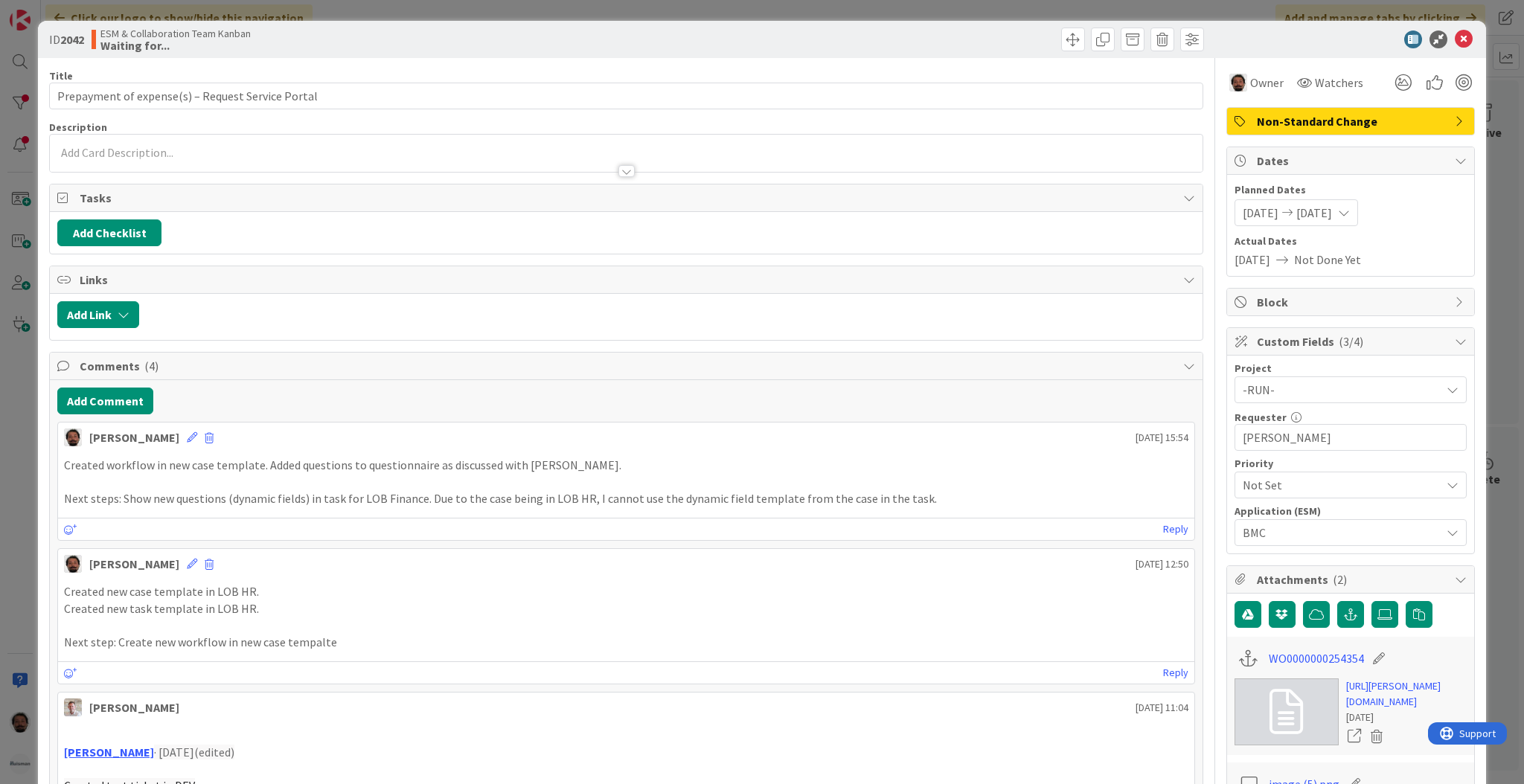
click at [1332, 204] on span "2025/10/14" at bounding box center [1314, 212] width 36 height 18
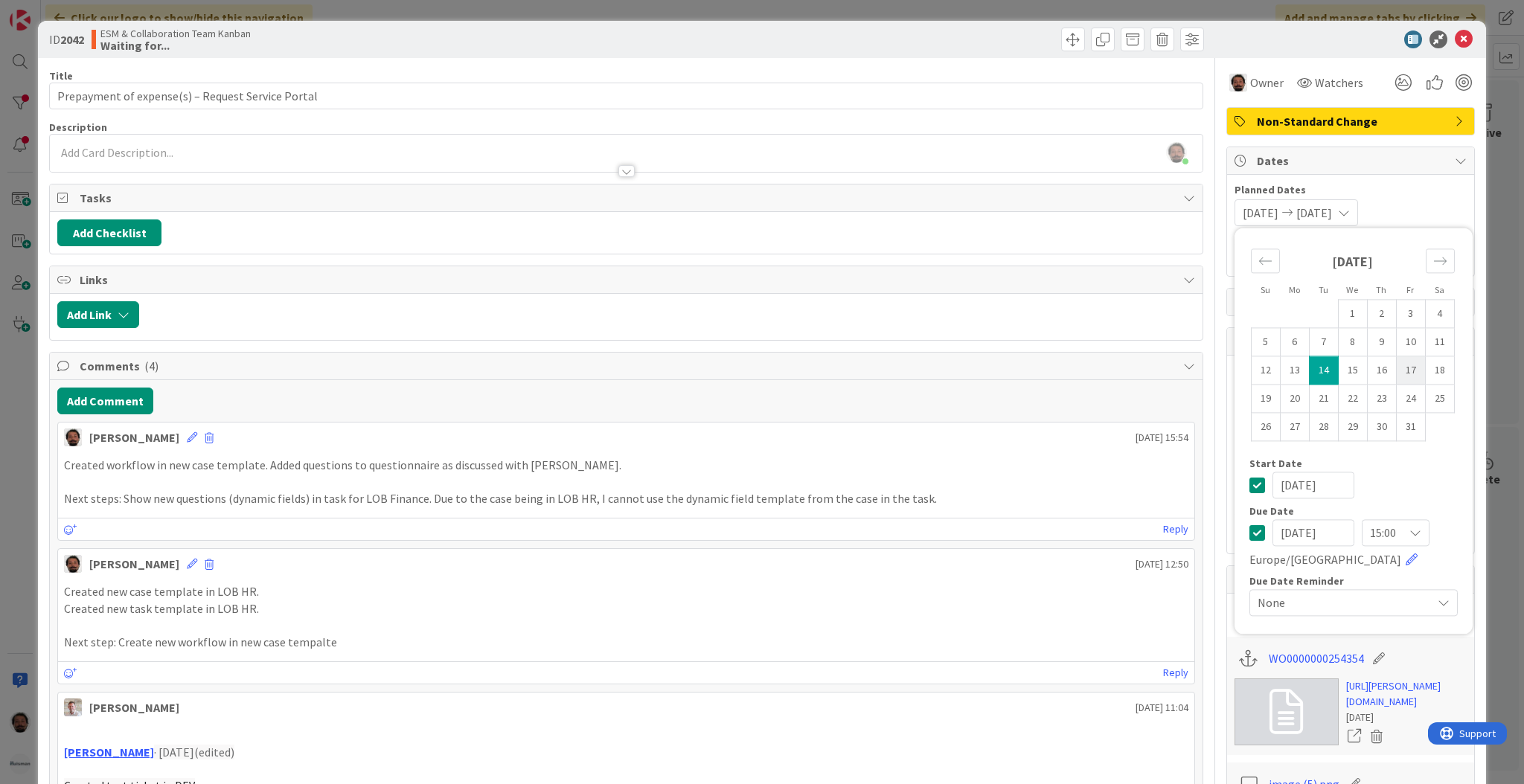
click at [1396, 367] on td "17" at bounding box center [1410, 370] width 29 height 28
type input "[DATE]"
click at [1396, 367] on td "17" at bounding box center [1410, 370] width 29 height 28
type input "[DATE]"
click at [1455, 44] on icon at bounding box center [1463, 39] width 18 height 18
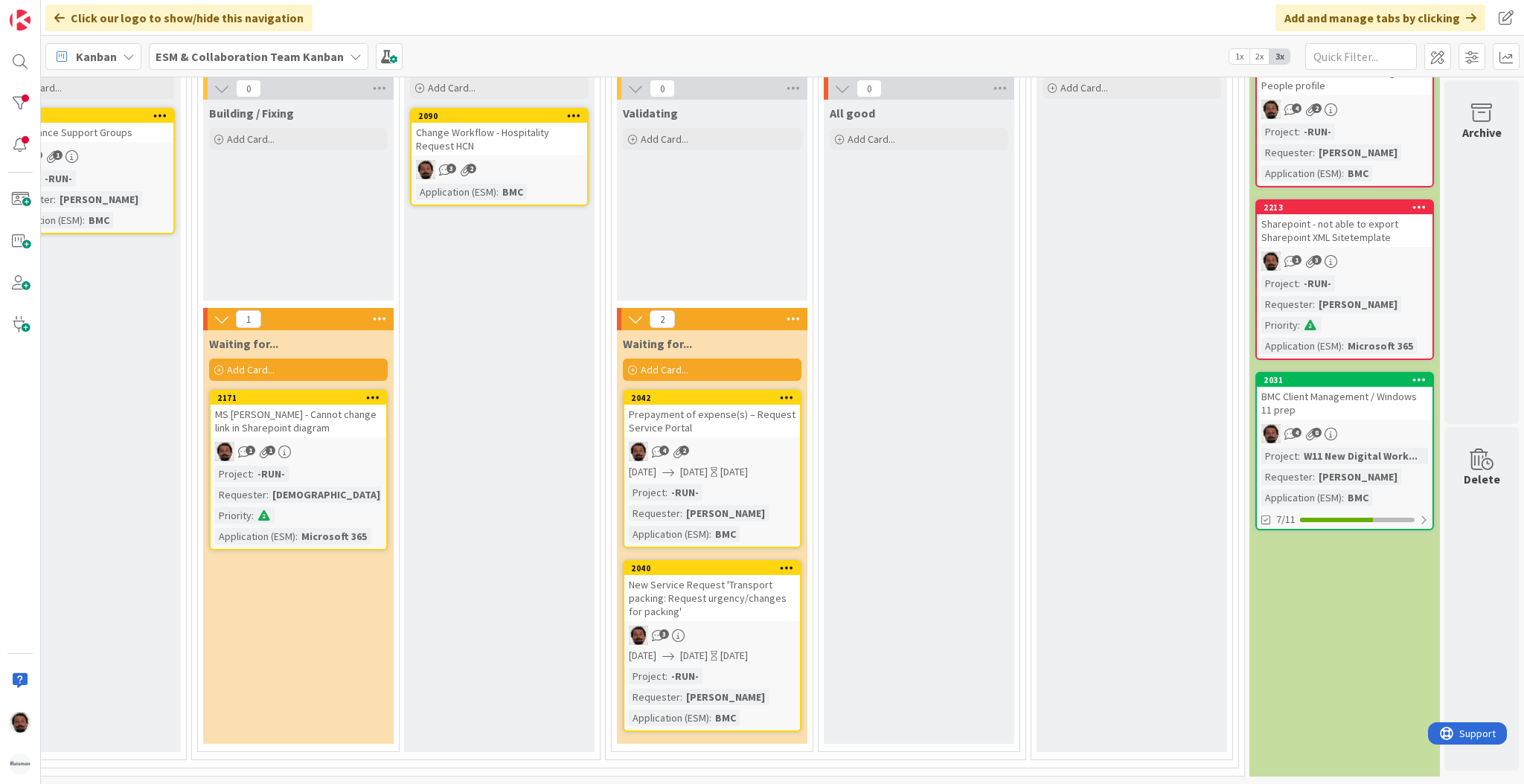
scroll to position [371, 602]
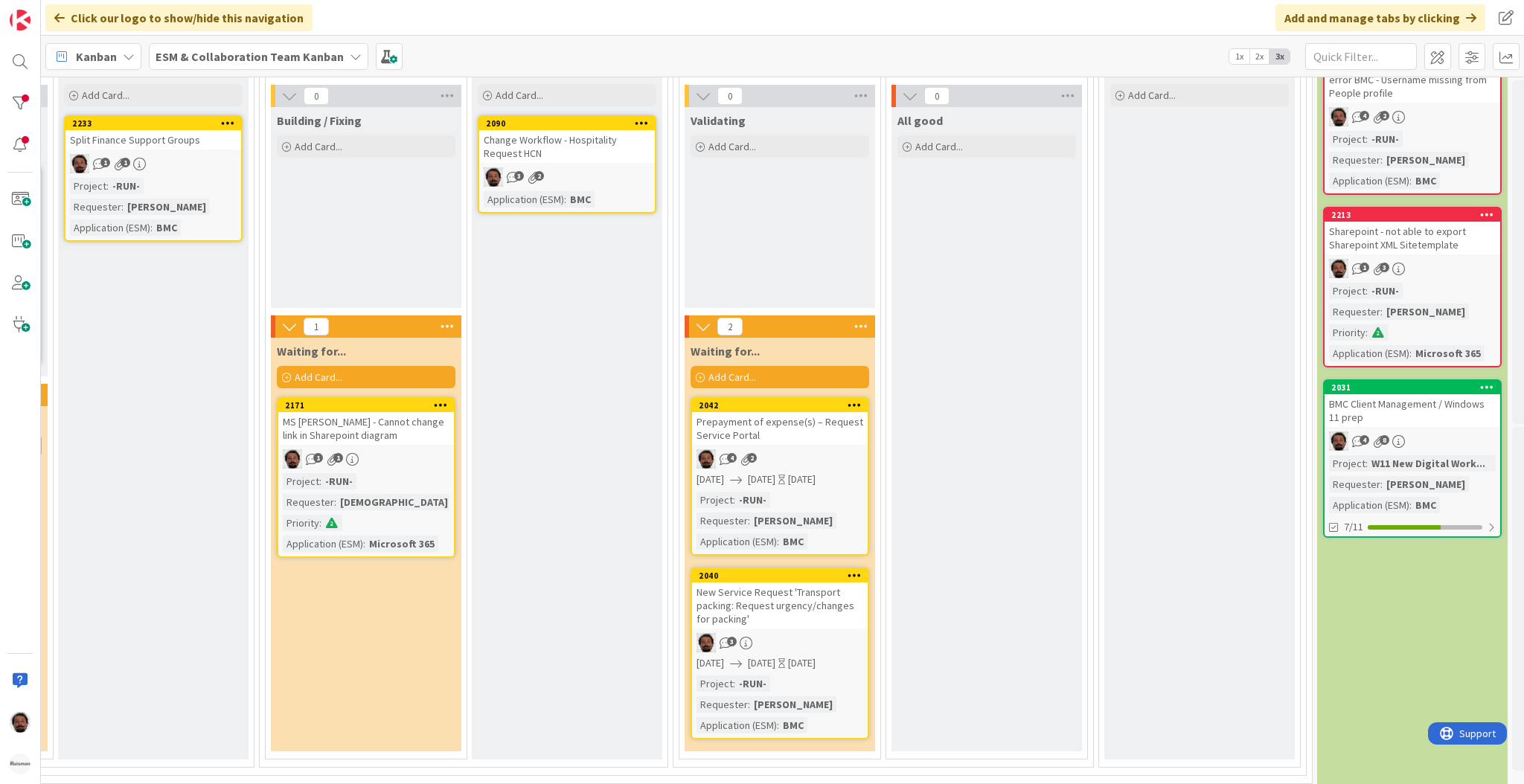
click at [416, 442] on div "MS [PERSON_NAME] - Cannot change link in Sharepoint diagram" at bounding box center [366, 429] width 176 height 33
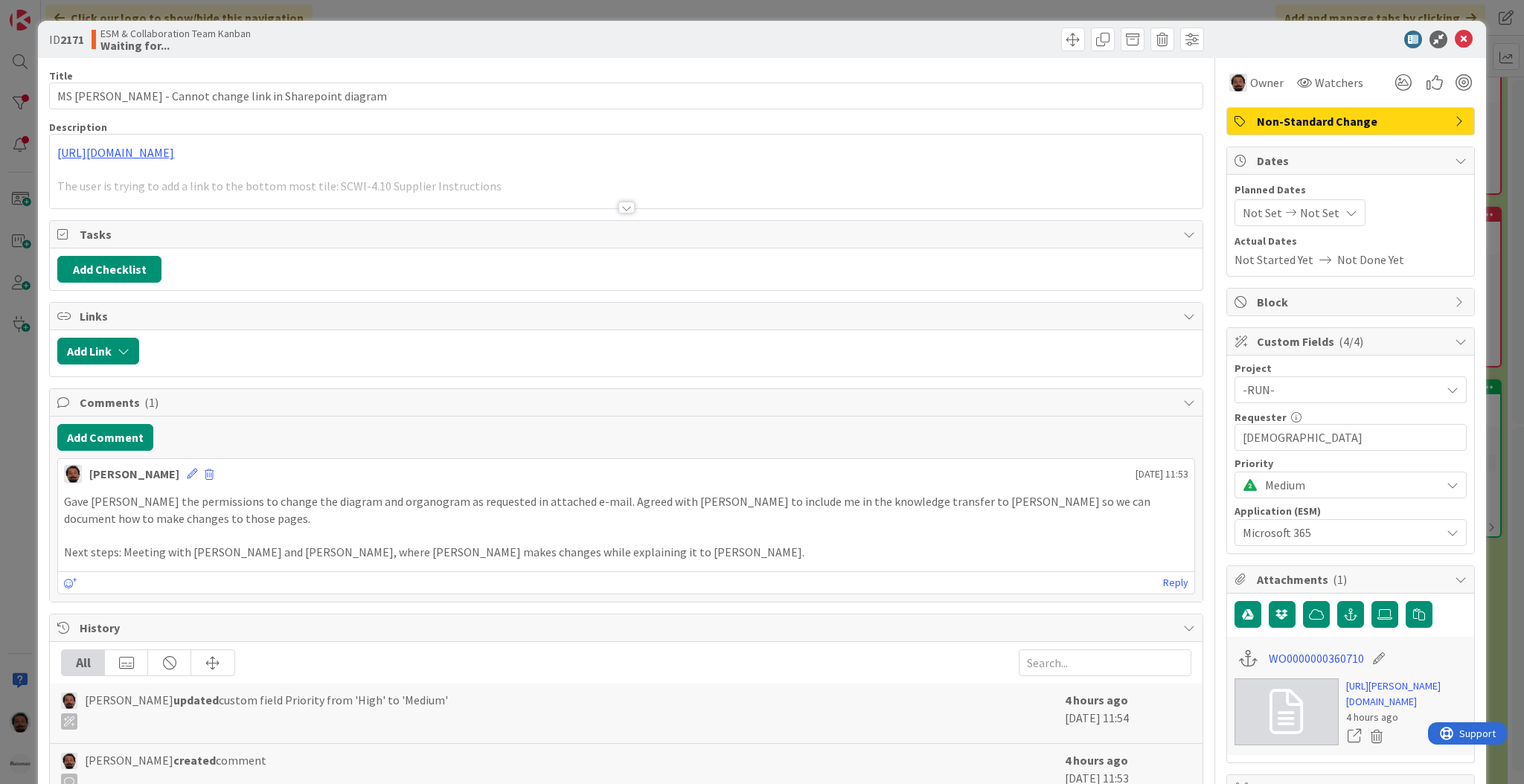
type input "MS [PERSON_NAME] - Cannot change link in Sharepoint diagram"
click at [1300, 215] on span "Not Set" at bounding box center [1319, 212] width 39 height 18
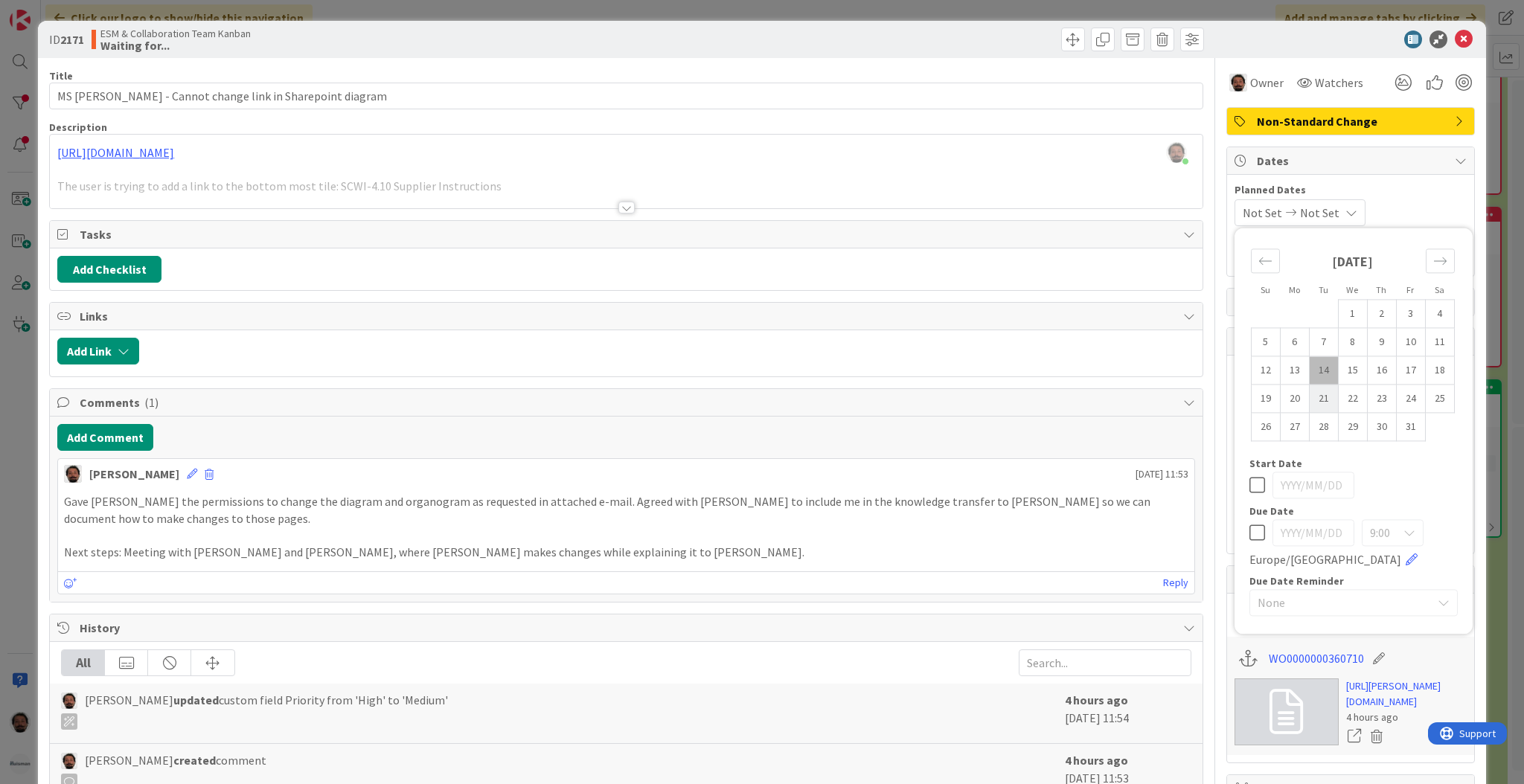
click at [1308, 400] on td "21" at bounding box center [1322, 398] width 29 height 28
type input "[DATE]"
click at [1308, 400] on td "21" at bounding box center [1322, 398] width 29 height 28
type input "[DATE]"
type input "MS [PERSON_NAME] - Cannot change link in Sharepoint diagram"
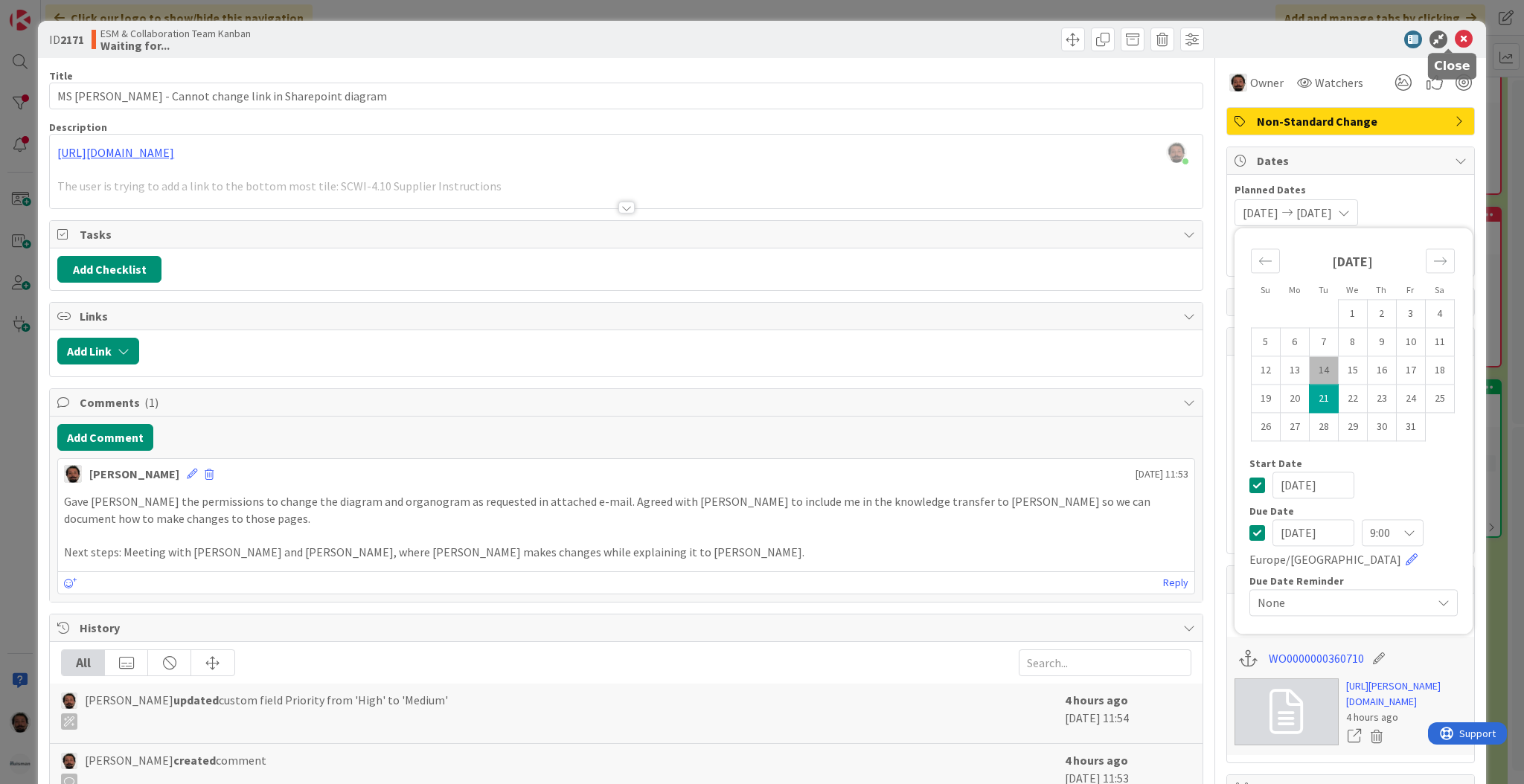
click at [1454, 40] on icon at bounding box center [1463, 39] width 18 height 18
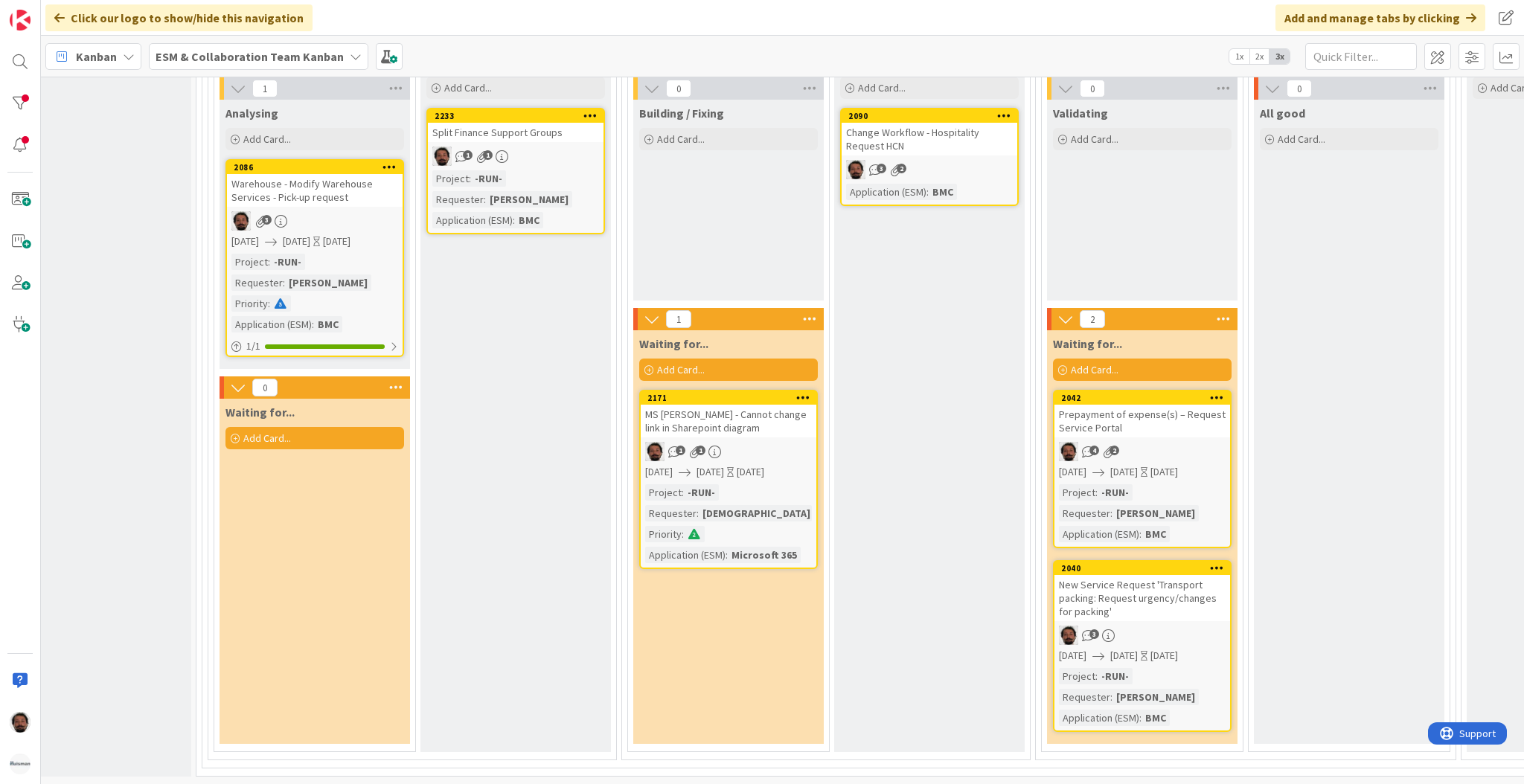
scroll to position [176, 241]
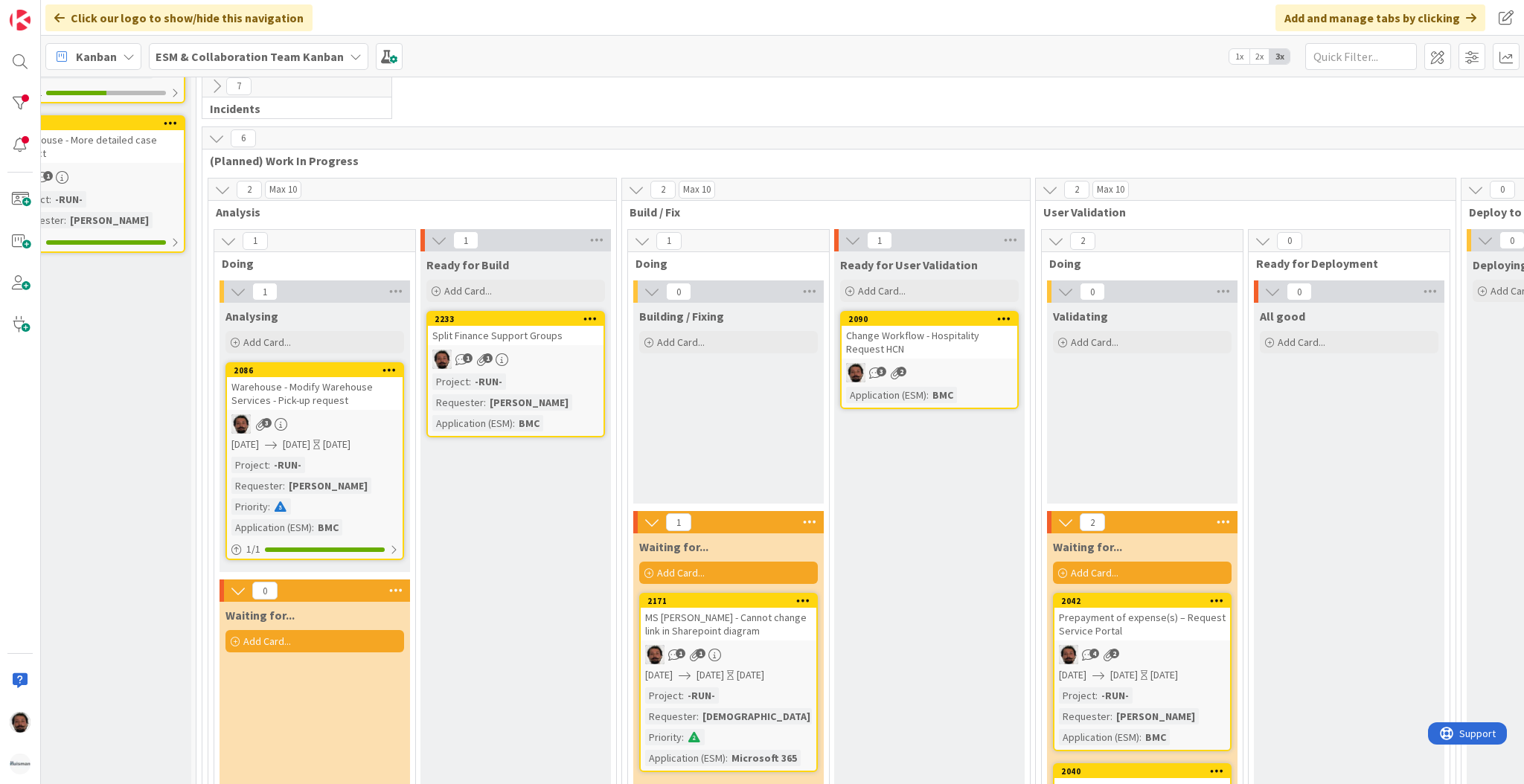
click at [951, 353] on div "Change Workflow - Hospitality Request HCN" at bounding box center [929, 342] width 176 height 33
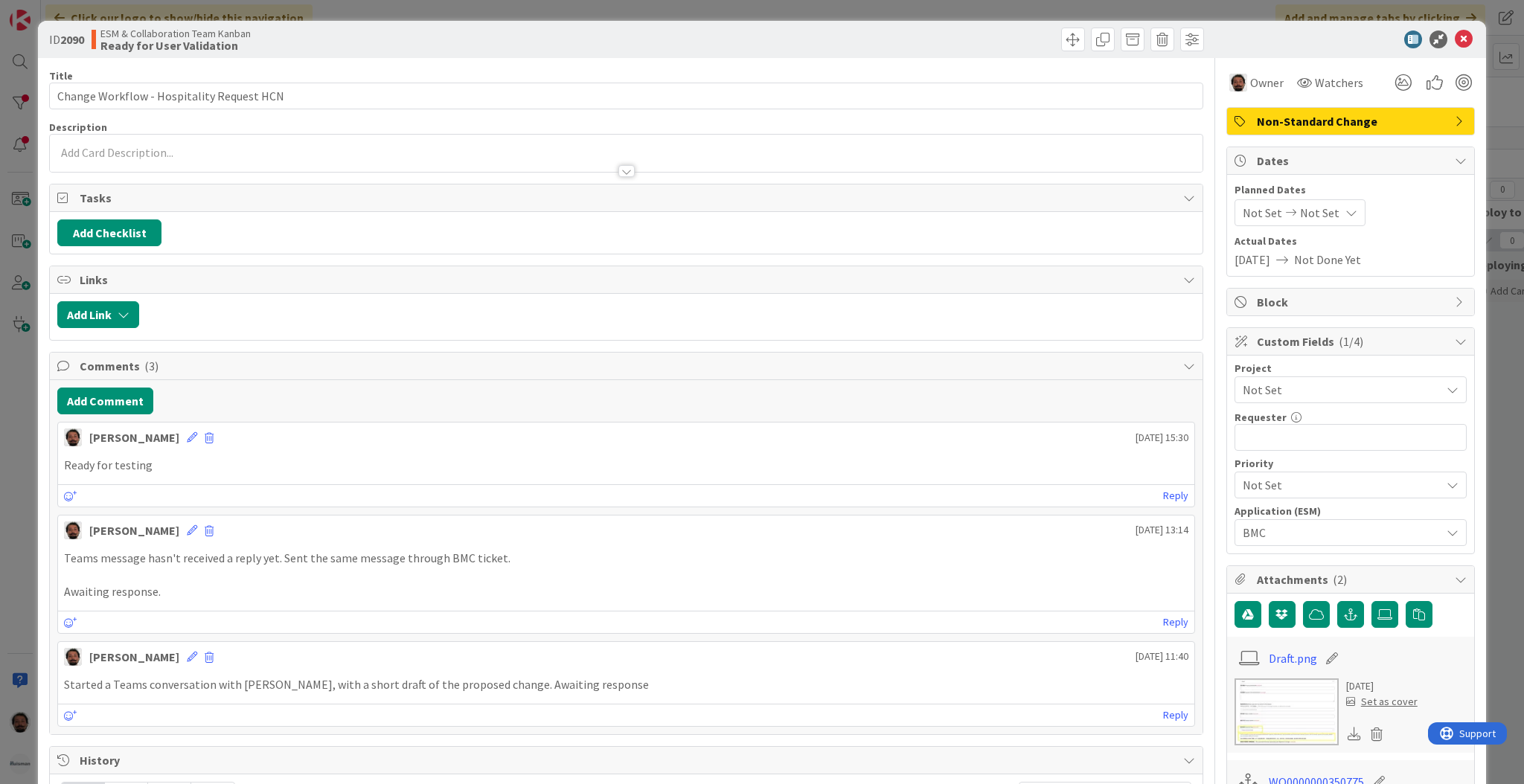
click at [1270, 201] on div "Not Set Not Set" at bounding box center [1300, 212] width 131 height 27
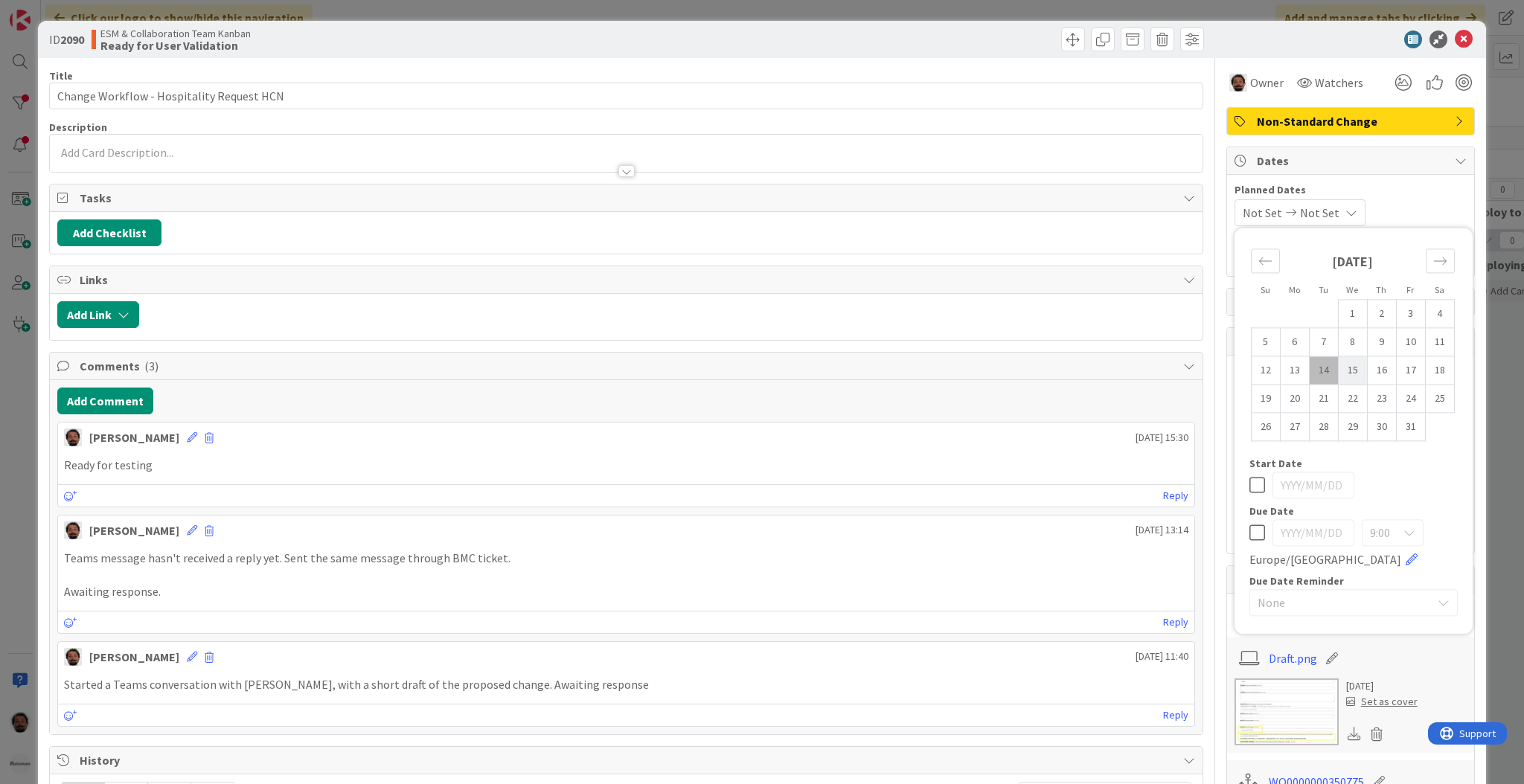
click at [1343, 373] on td "15" at bounding box center [1351, 370] width 29 height 28
type input "[DATE]"
click at [1339, 369] on td "15" at bounding box center [1351, 370] width 29 height 28
type input "[DATE]"
click at [1339, 369] on td "15" at bounding box center [1351, 370] width 29 height 28
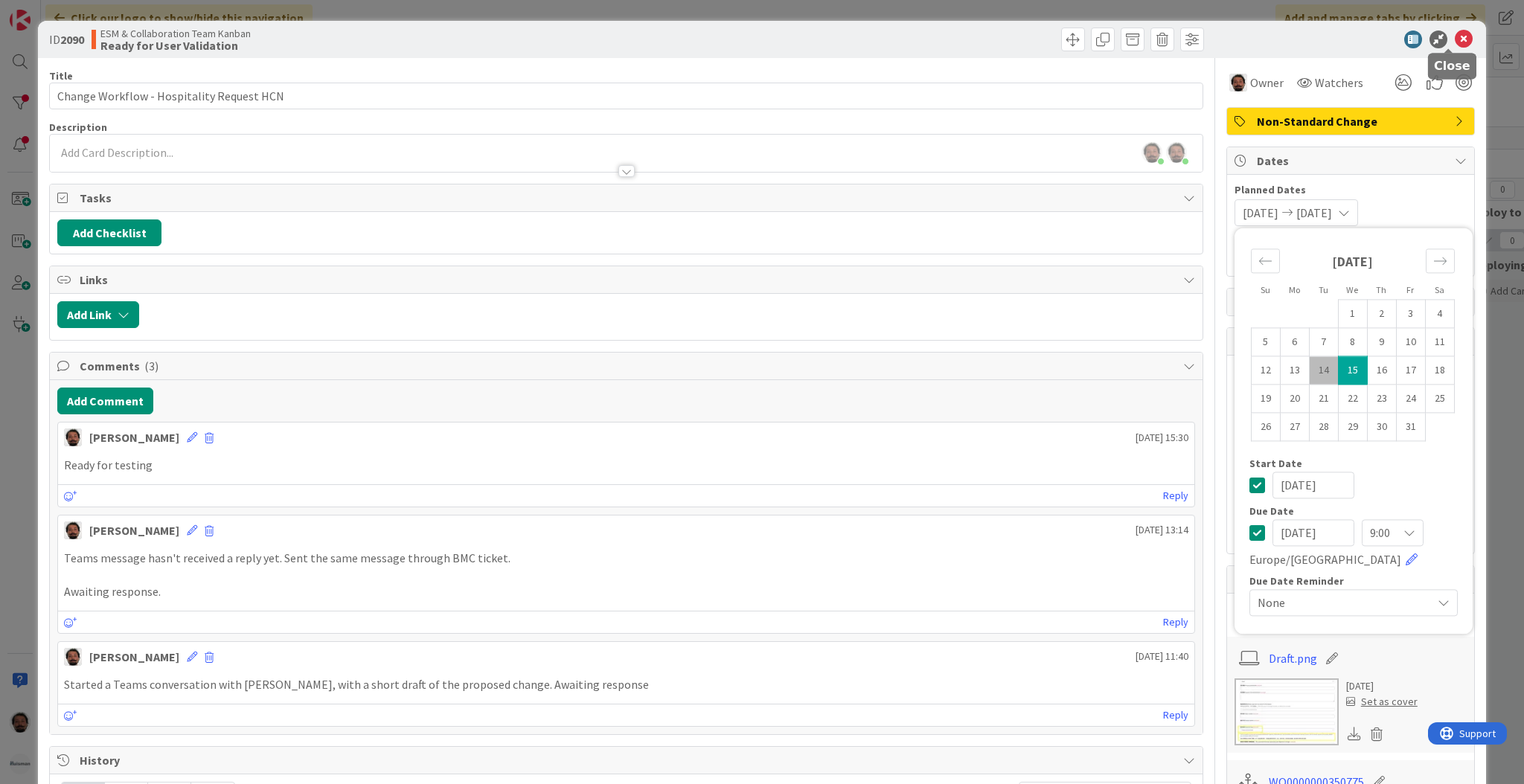
click at [1454, 37] on icon at bounding box center [1463, 39] width 18 height 18
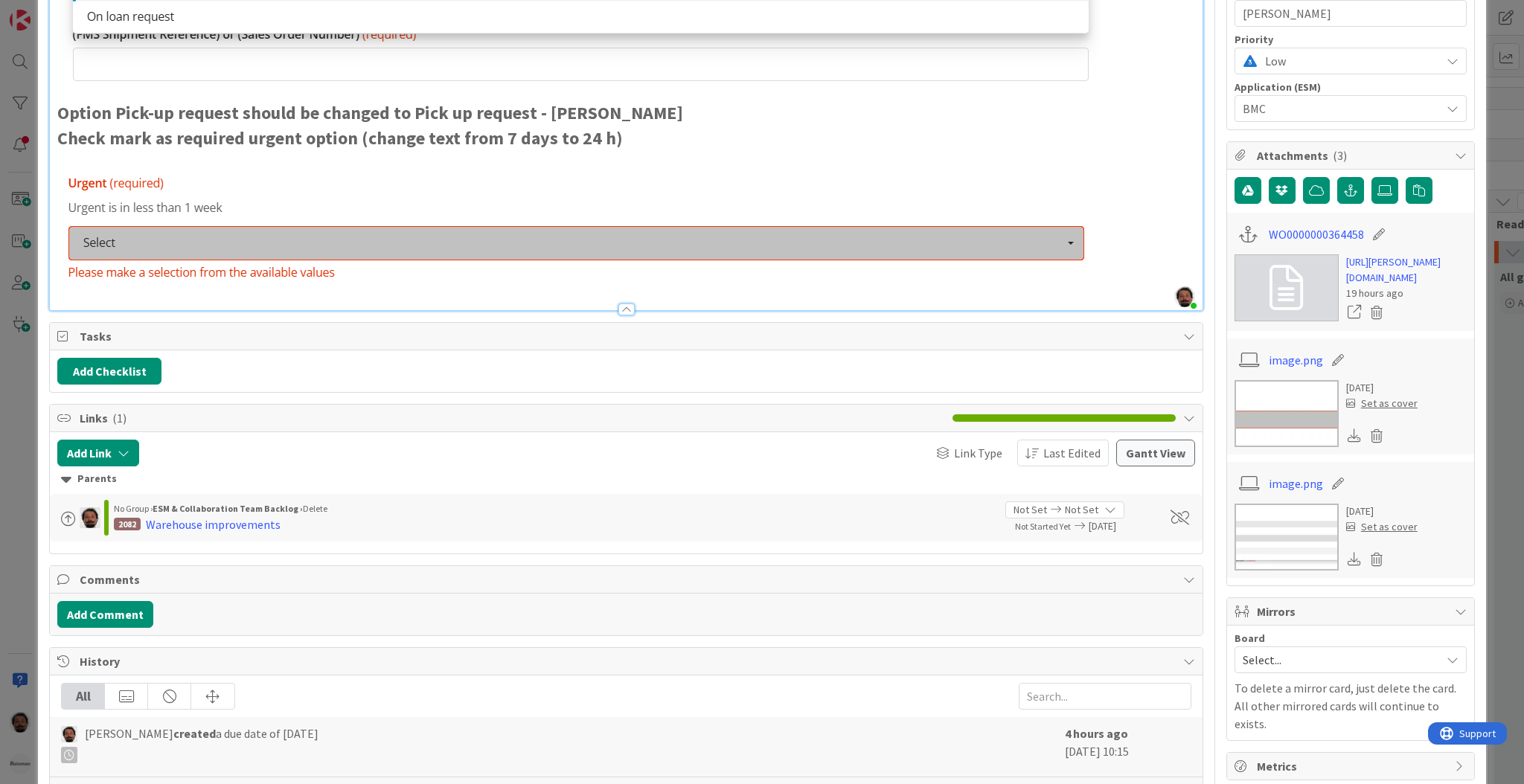
scroll to position [568, 0]
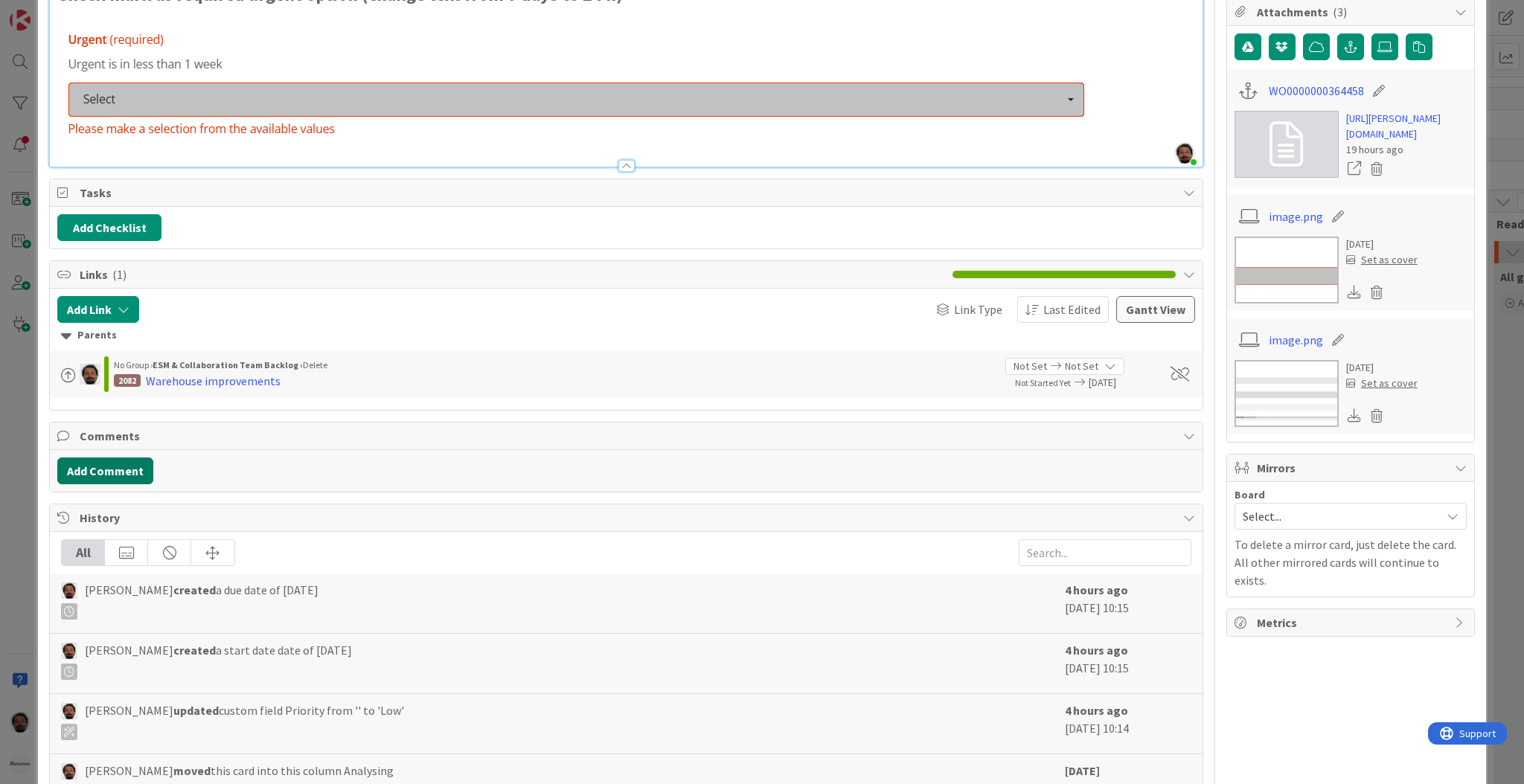
click at [116, 474] on button "Add Comment" at bounding box center [105, 471] width 96 height 27
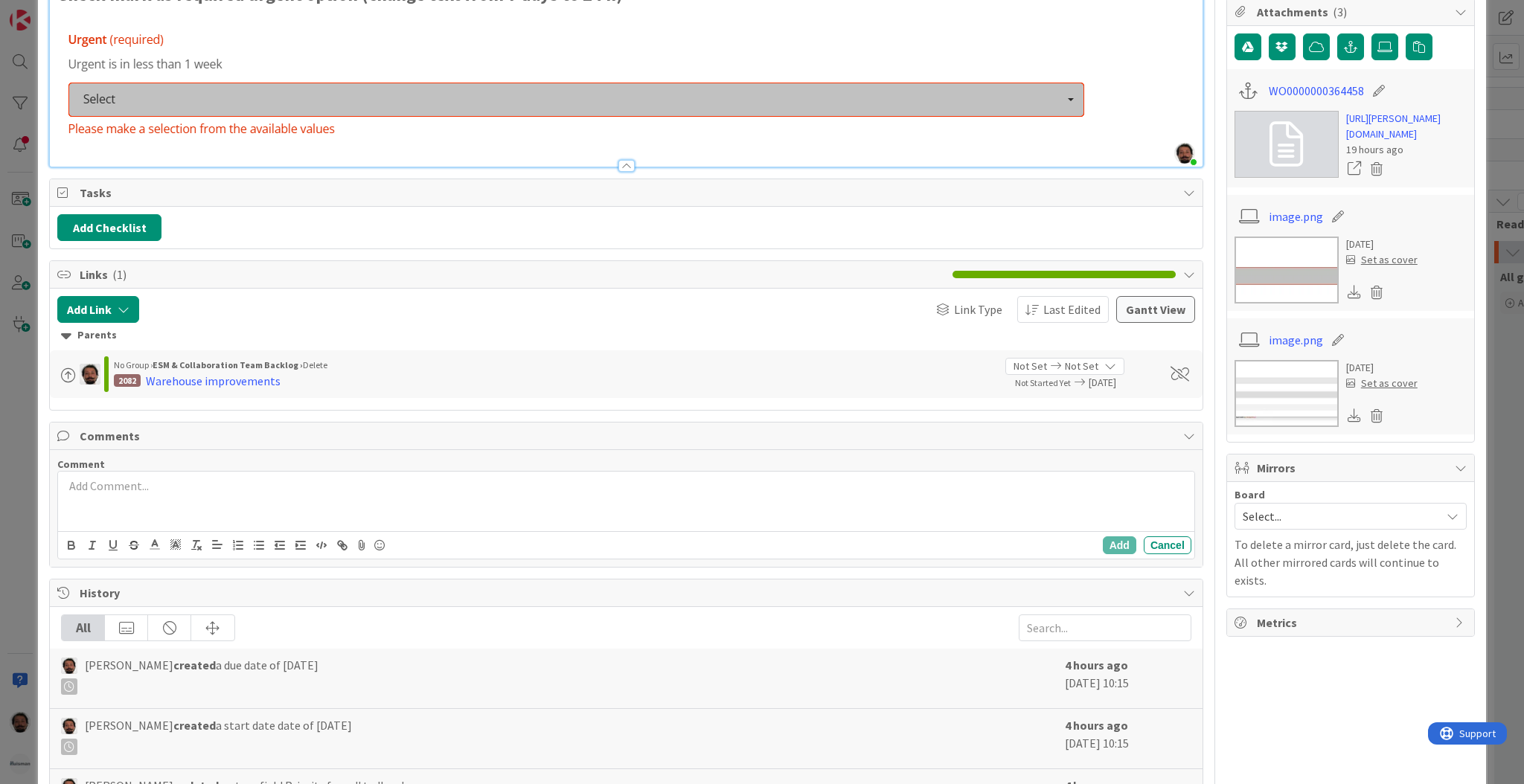
click at [309, 476] on div at bounding box center [626, 501] width 1136 height 59
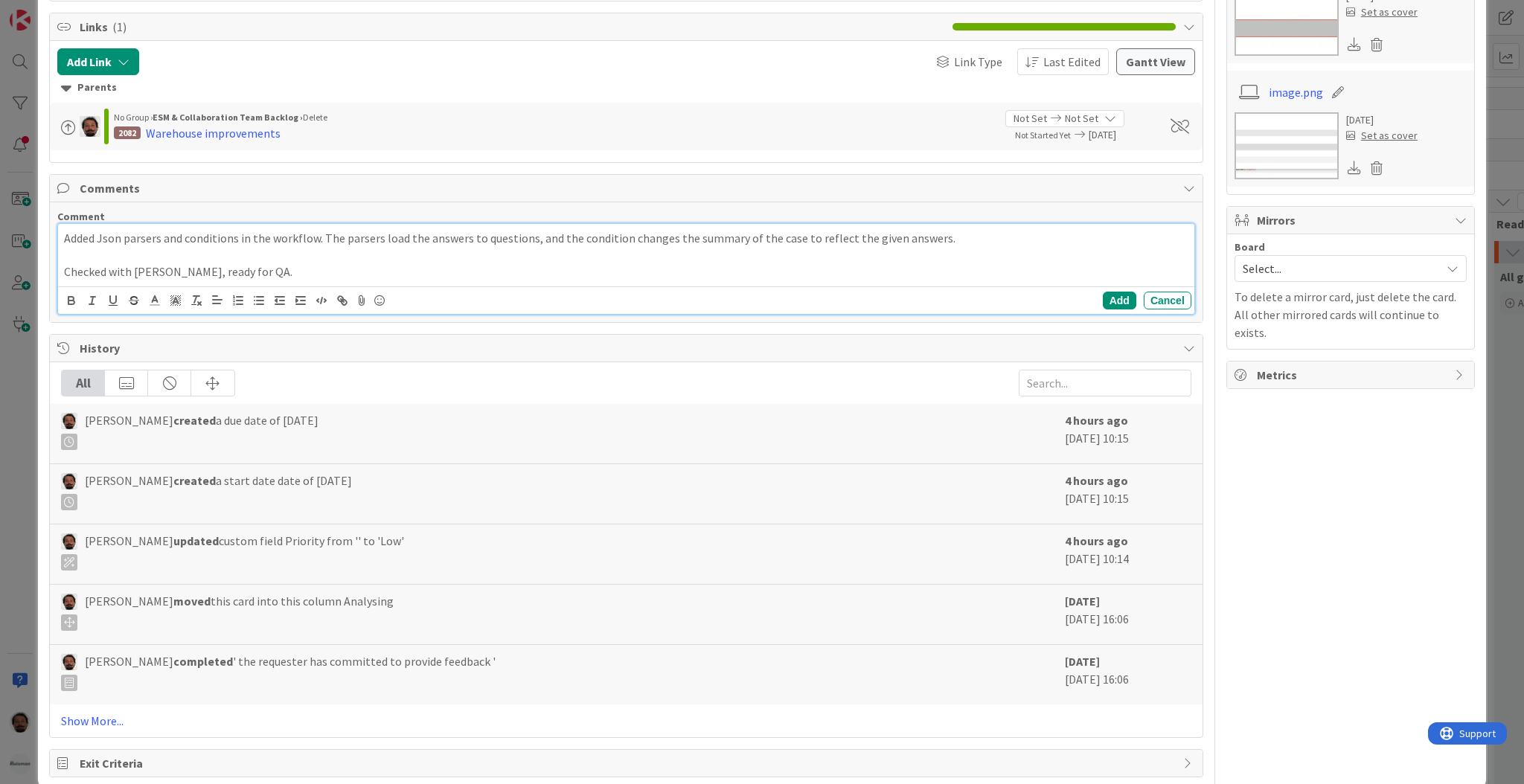
scroll to position [840, 0]
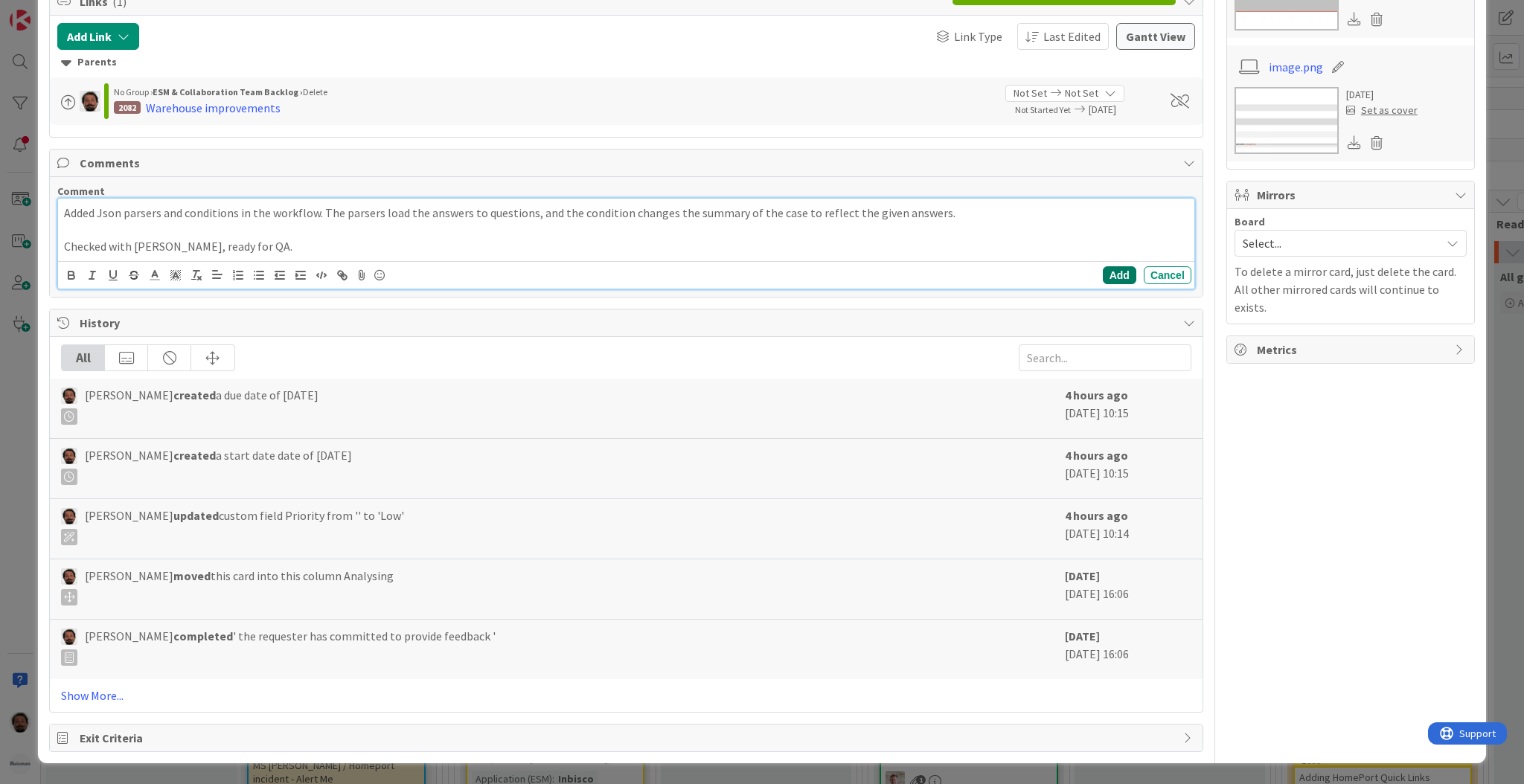
click at [1108, 276] on button "Add" at bounding box center [1119, 275] width 34 height 18
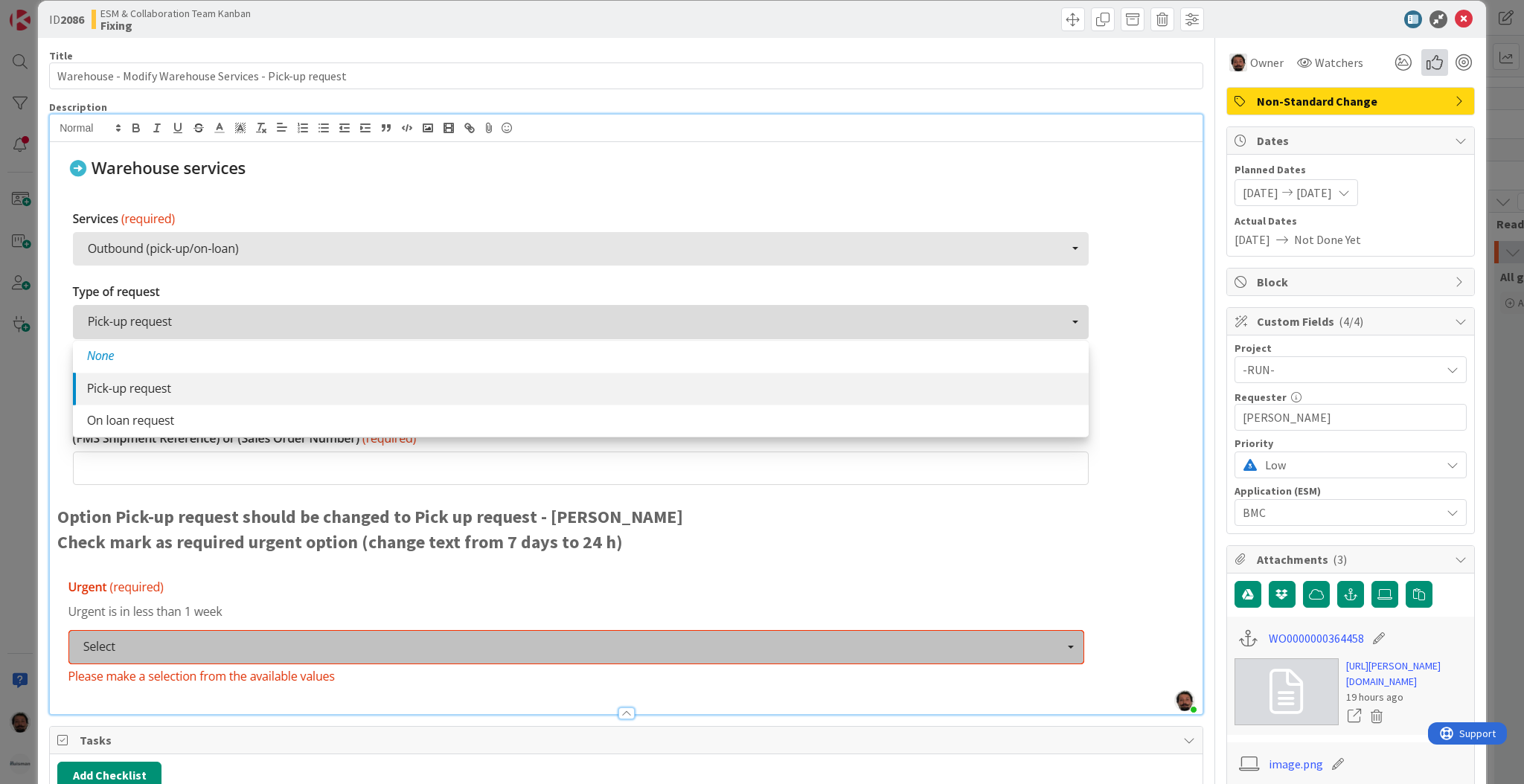
scroll to position [0, 0]
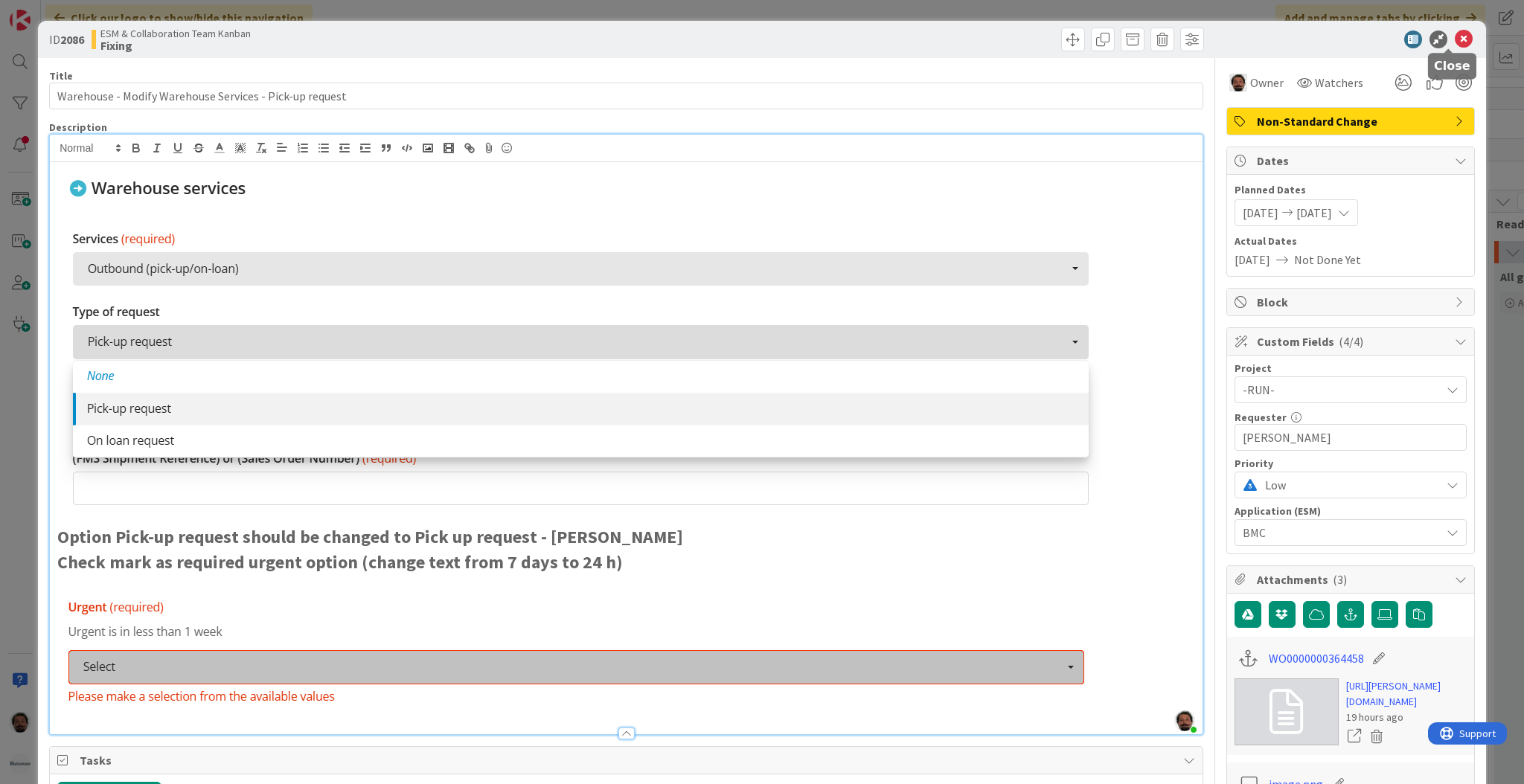
click at [1454, 39] on icon at bounding box center [1463, 39] width 18 height 18
click at [1454, 37] on icon at bounding box center [1463, 39] width 18 height 18
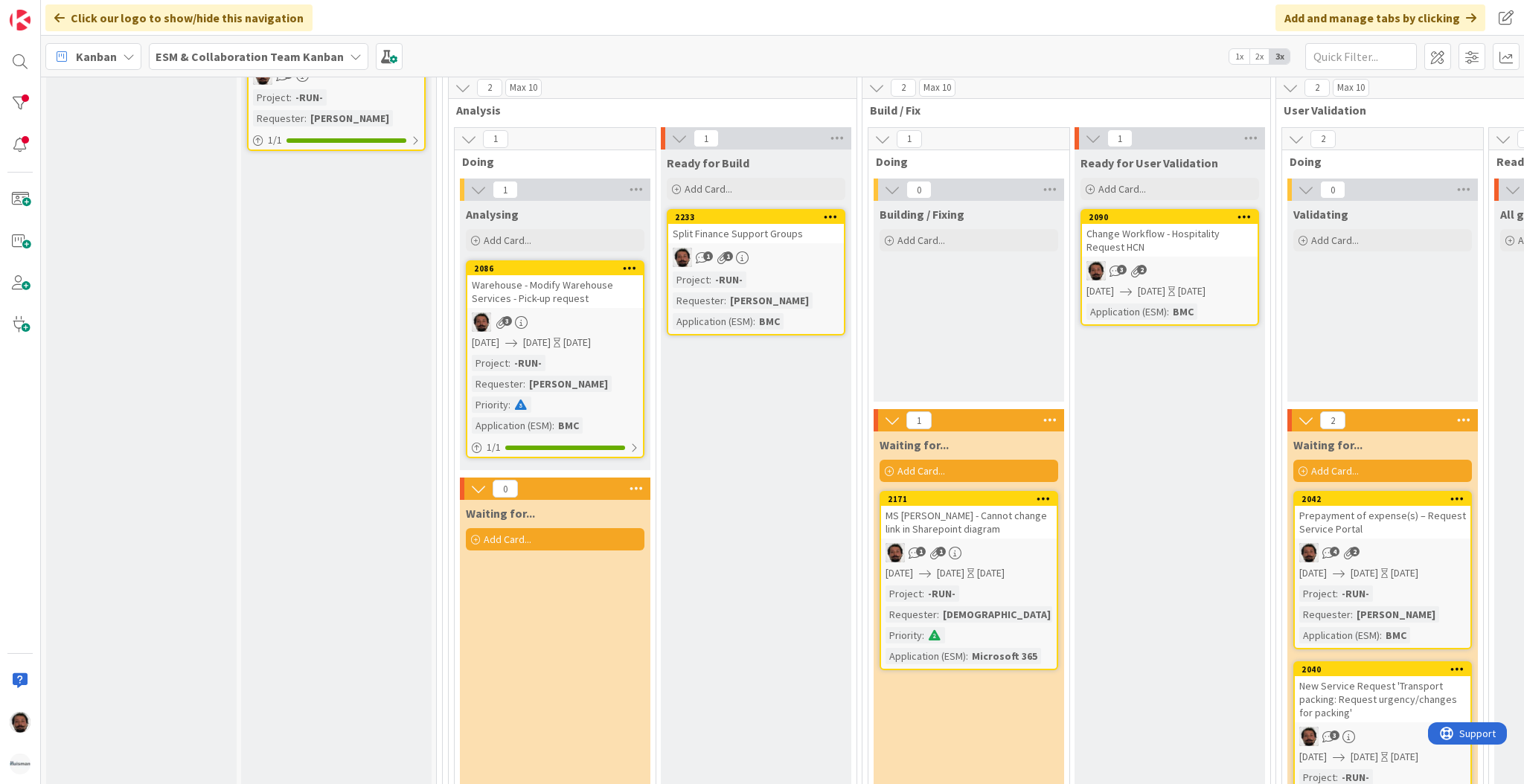
scroll to position [278, 0]
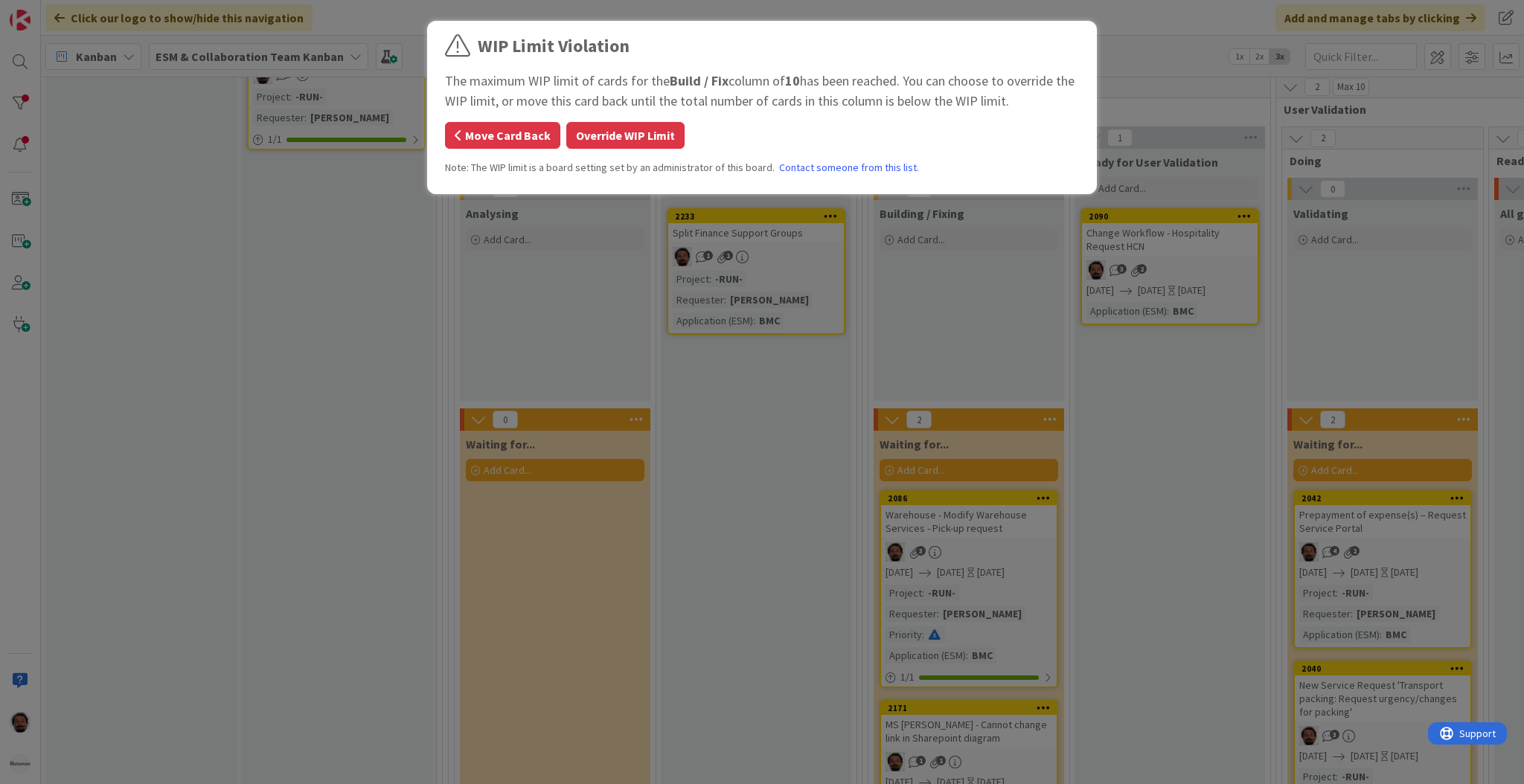
click at [469, 134] on button "Move Card Back" at bounding box center [503, 135] width 116 height 27
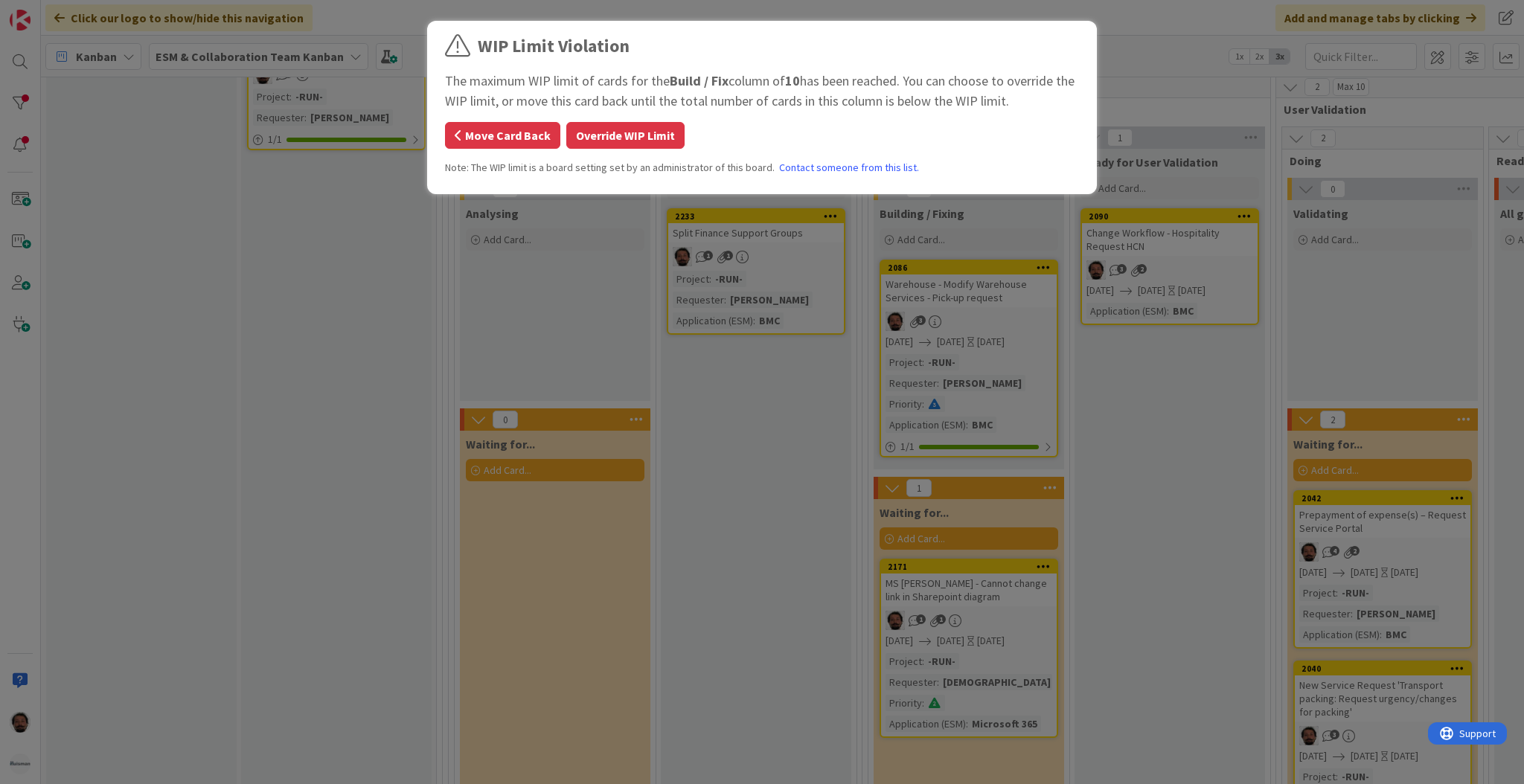
click at [503, 134] on button "Move Card Back" at bounding box center [503, 135] width 116 height 27
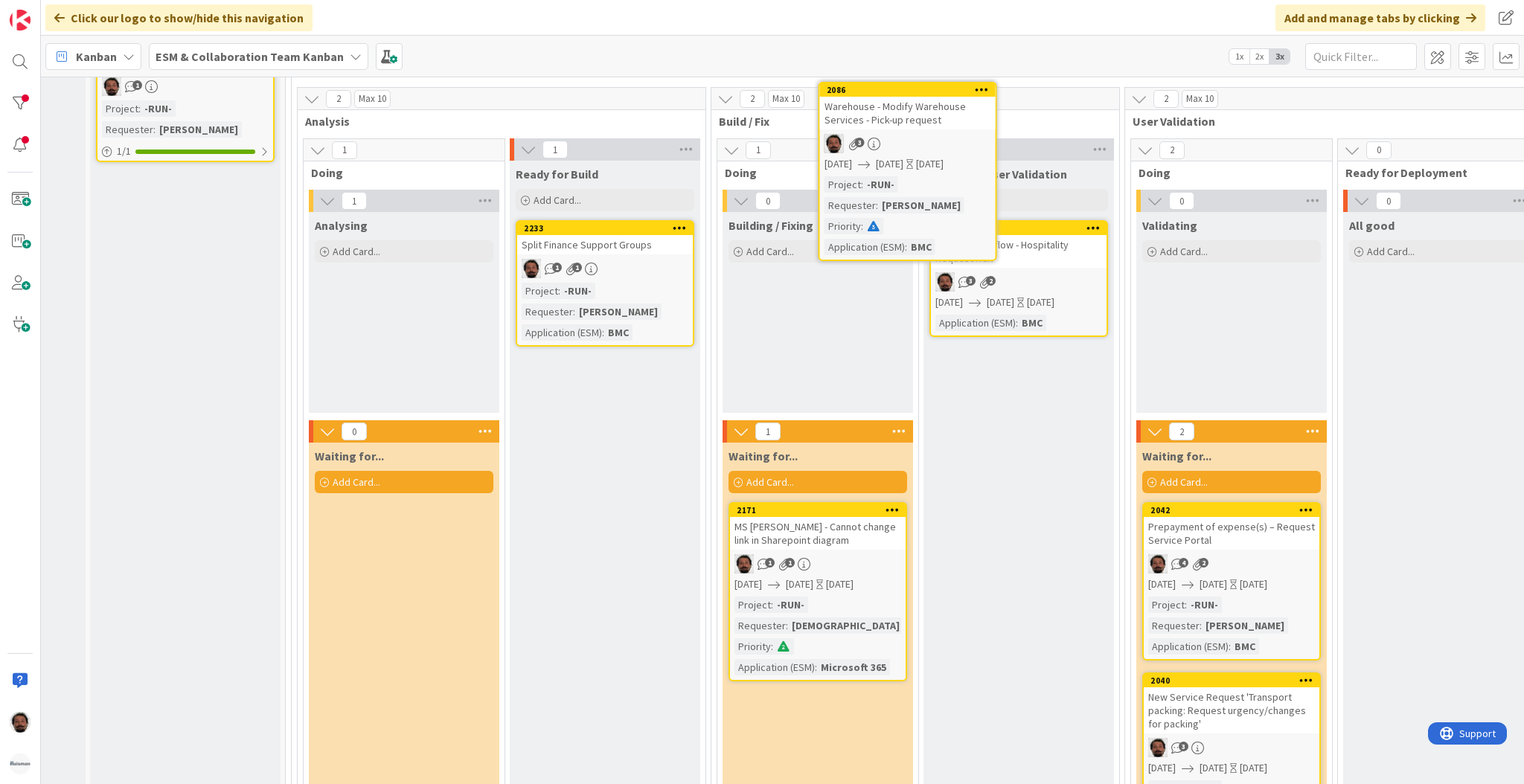
scroll to position [219, 151]
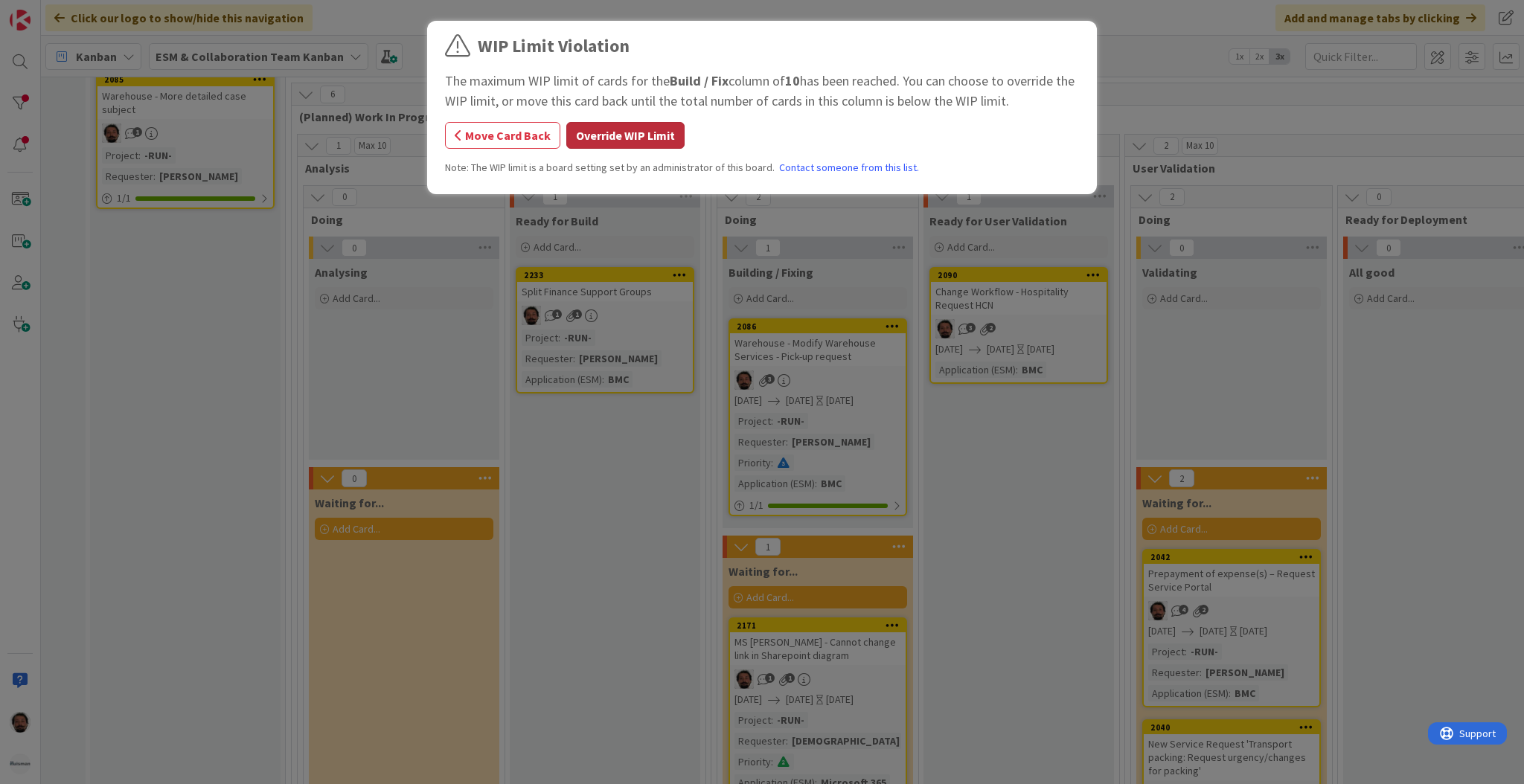
click at [590, 138] on button "Override WIP Limit" at bounding box center [625, 135] width 118 height 27
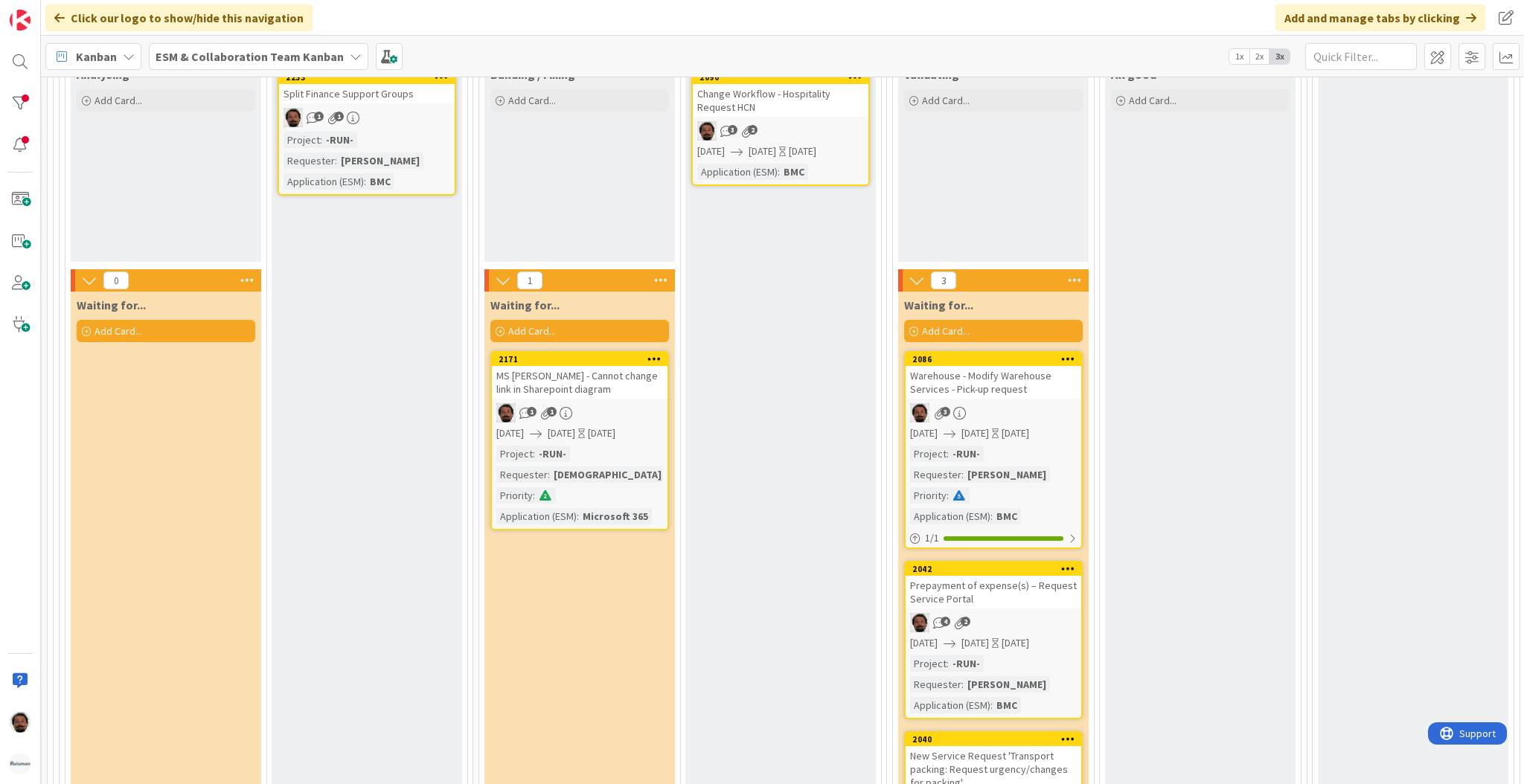
scroll to position [420, 389]
